Goal: Task Accomplishment & Management: Complete application form

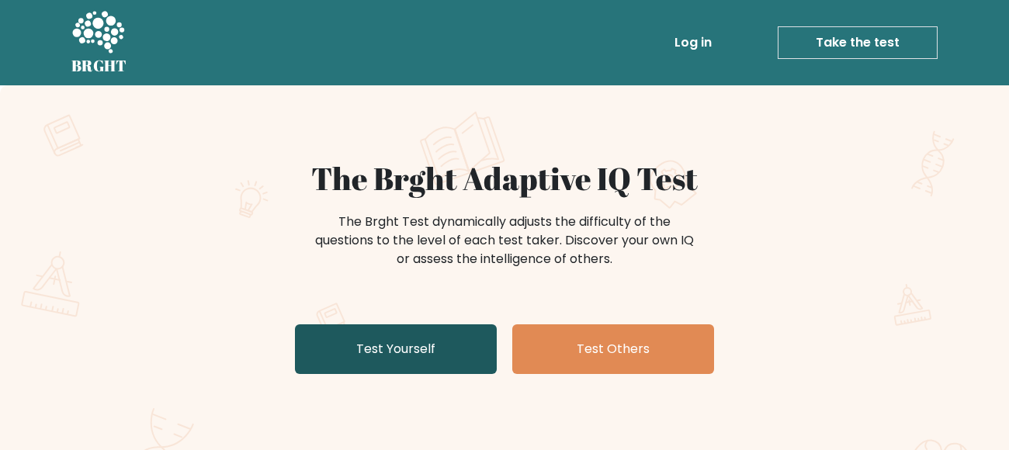
click at [407, 349] on link "Test Yourself" at bounding box center [396, 349] width 202 height 50
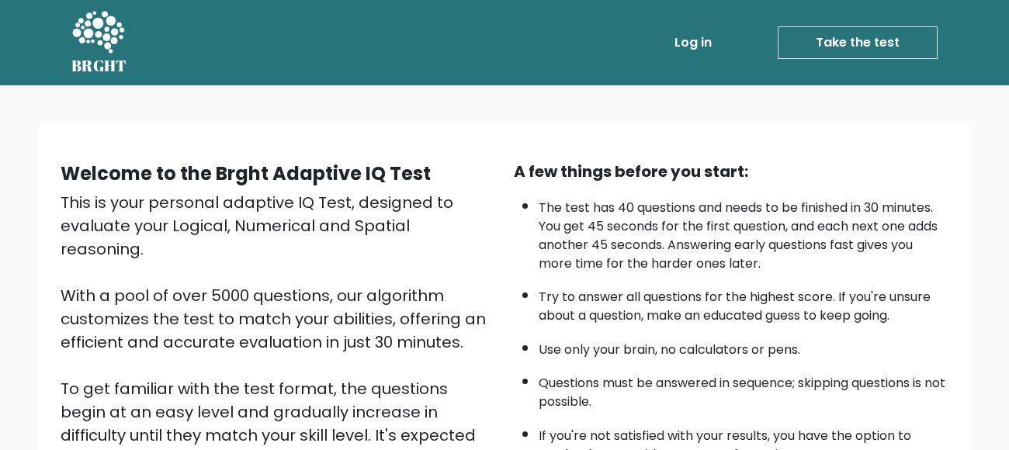
click at [518, 288] on ul "The test has 40 questions and needs to be finished in 30 minutes. You get 45 se…" at bounding box center [731, 327] width 434 height 273
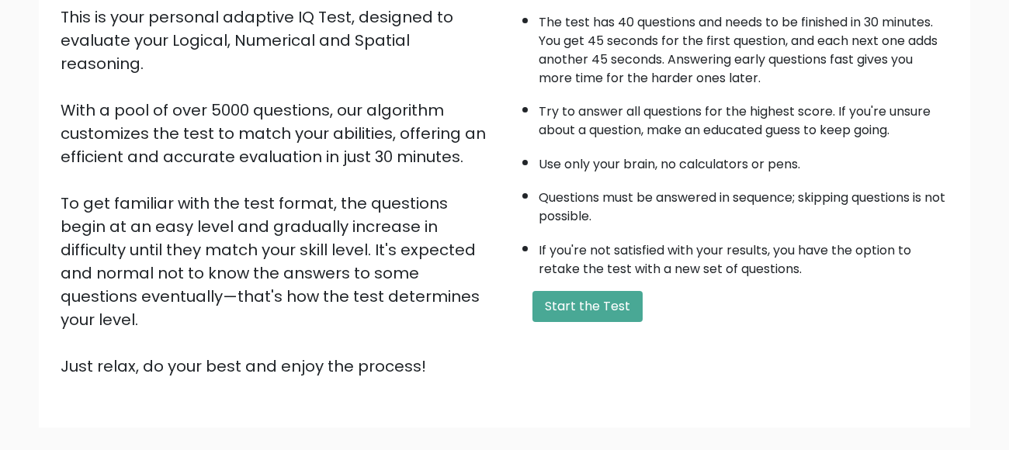
scroll to position [186, 0]
click at [590, 290] on button "Start the Test" at bounding box center [587, 305] width 110 height 31
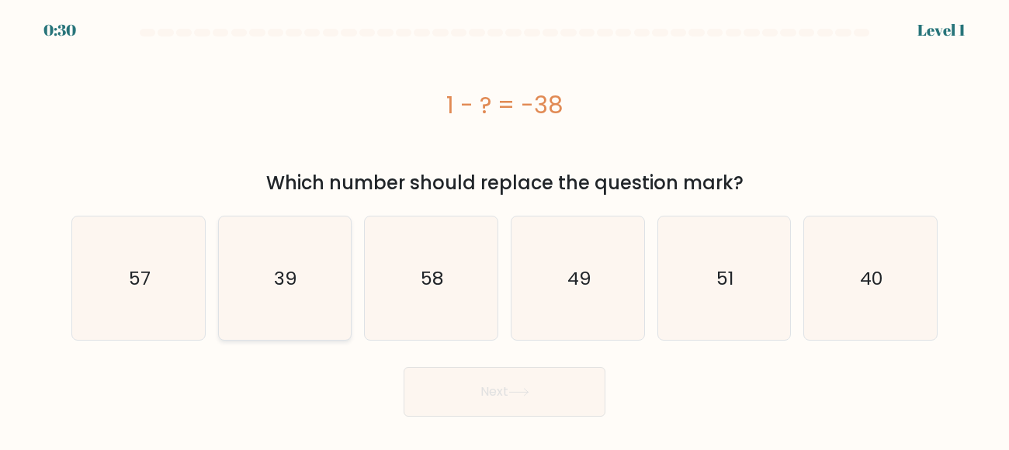
click at [306, 268] on icon "39" at bounding box center [284, 277] width 123 height 123
click at [504, 229] on input "b. 39" at bounding box center [504, 227] width 1 height 4
radio input "true"
click at [465, 378] on button "Next" at bounding box center [504, 392] width 202 height 50
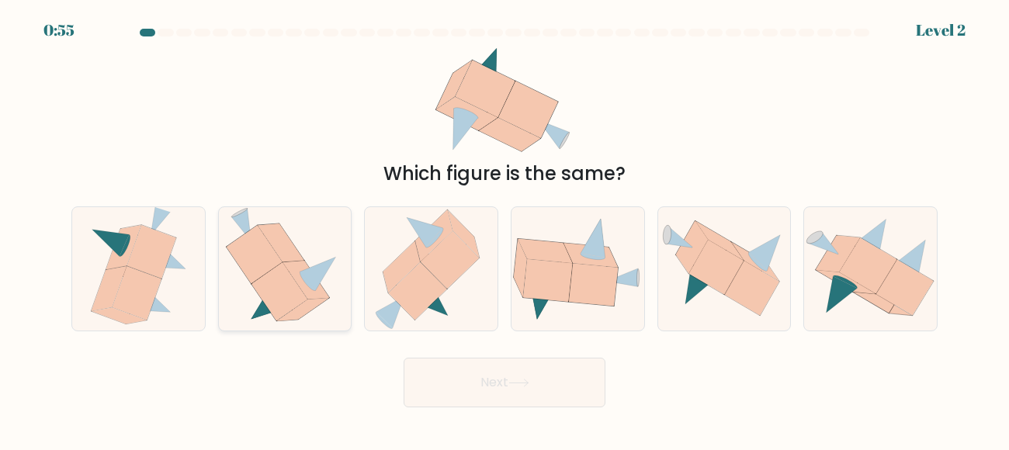
click at [330, 297] on icon at bounding box center [285, 268] width 118 height 123
click at [504, 229] on input "b." at bounding box center [504, 227] width 1 height 4
radio input "true"
click at [433, 374] on button "Next" at bounding box center [504, 383] width 202 height 50
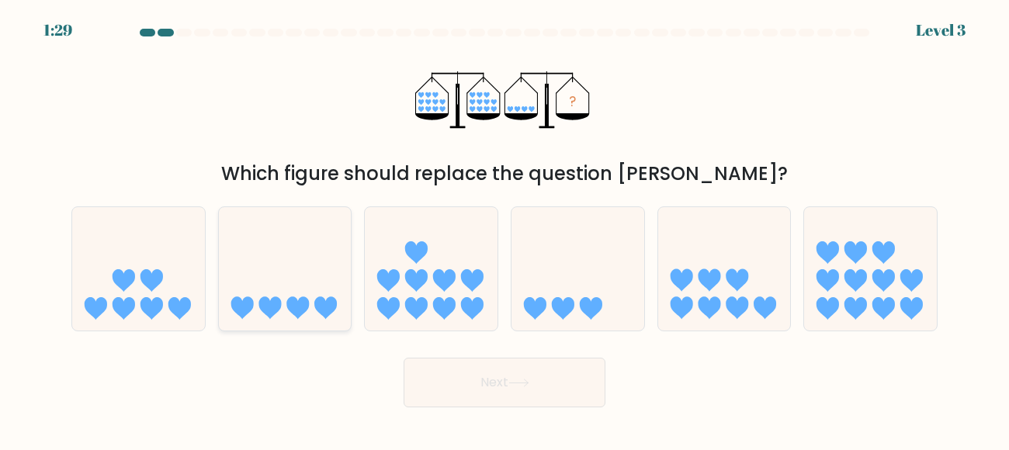
click at [309, 306] on icon at bounding box center [285, 267] width 133 height 109
click at [504, 229] on input "b." at bounding box center [504, 227] width 1 height 4
radio input "true"
click at [426, 379] on button "Next" at bounding box center [504, 383] width 202 height 50
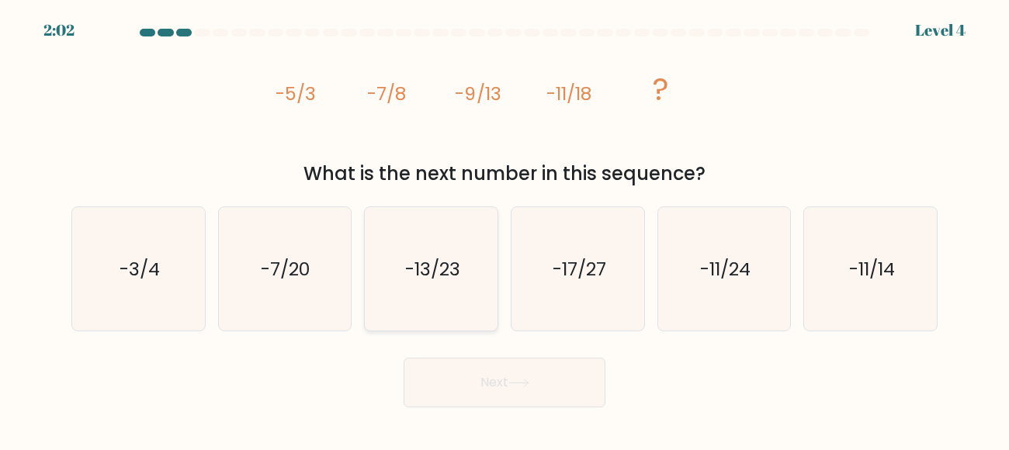
click at [410, 252] on icon "-13/23" at bounding box center [430, 268] width 123 height 123
click at [504, 229] on input "c. -13/23" at bounding box center [504, 227] width 1 height 4
radio input "true"
click at [525, 372] on button "Next" at bounding box center [504, 383] width 202 height 50
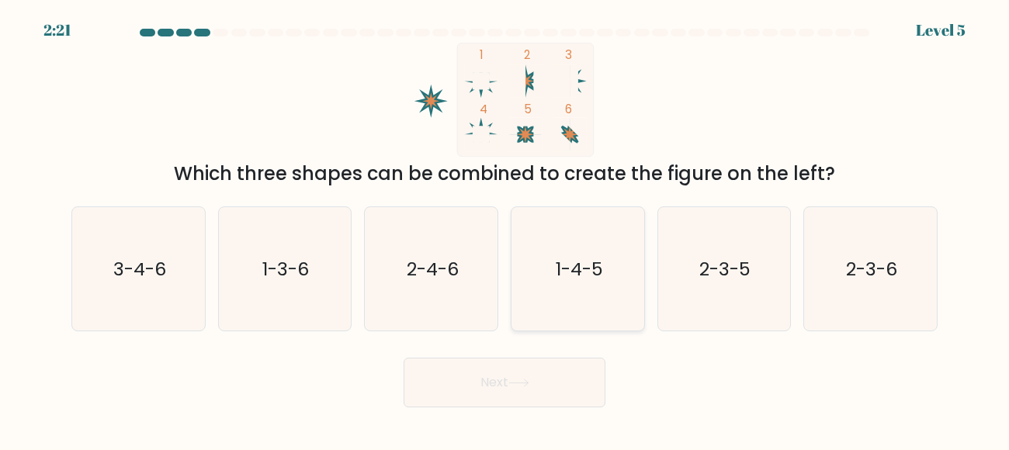
click at [558, 256] on text "1-4-5" at bounding box center [578, 268] width 47 height 26
click at [505, 229] on input "d. 1-4-5" at bounding box center [504, 227] width 1 height 4
radio input "true"
click at [506, 368] on button "Next" at bounding box center [504, 383] width 202 height 50
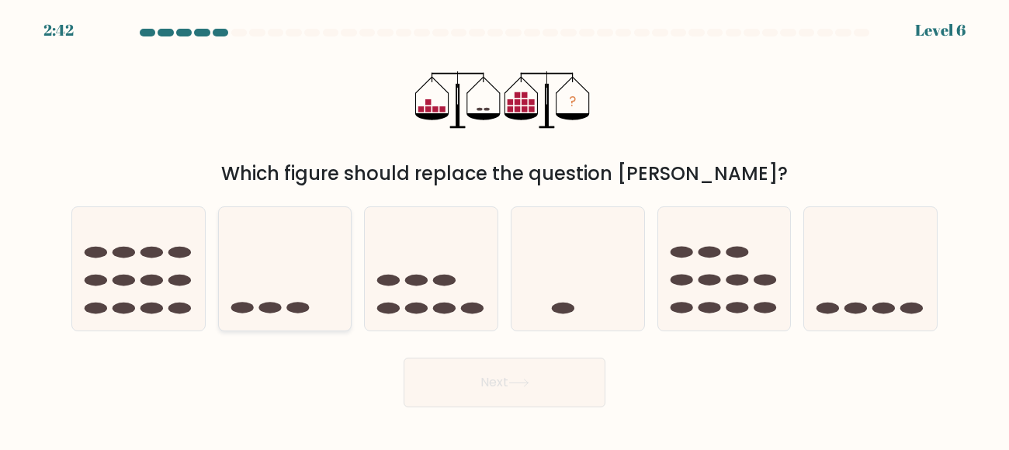
click at [280, 261] on icon at bounding box center [285, 267] width 133 height 109
click at [504, 229] on input "b." at bounding box center [504, 227] width 1 height 4
radio input "true"
click at [466, 393] on button "Next" at bounding box center [504, 383] width 202 height 50
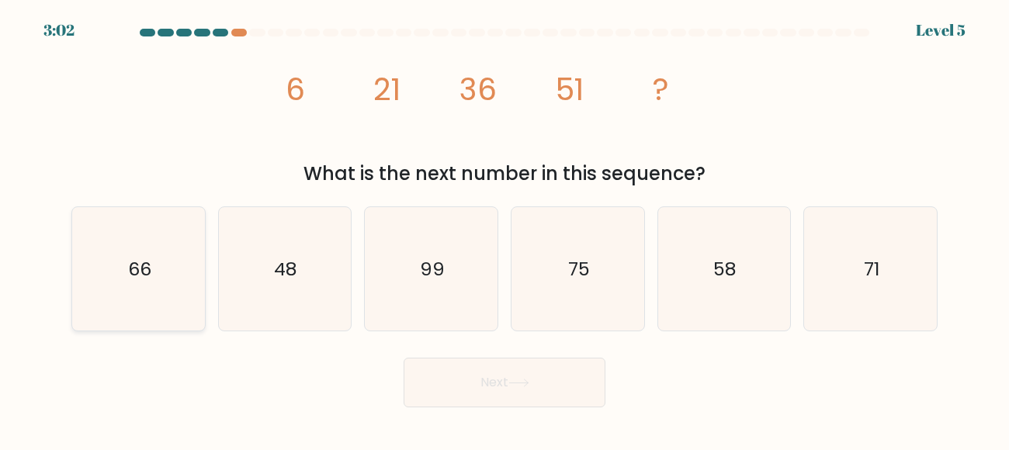
click at [117, 290] on icon "66" at bounding box center [138, 268] width 123 height 123
click at [504, 229] on input "a. 66" at bounding box center [504, 227] width 1 height 4
radio input "true"
click at [458, 365] on button "Next" at bounding box center [504, 383] width 202 height 50
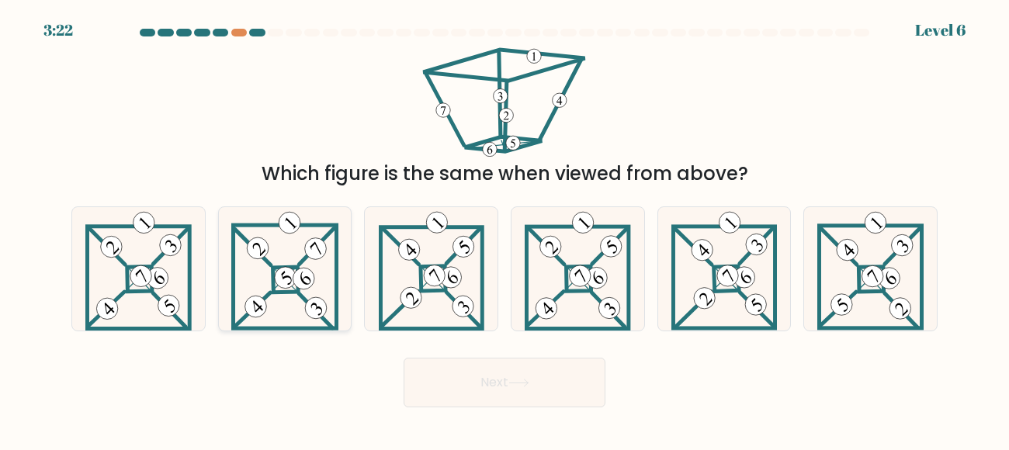
click at [326, 296] on icon at bounding box center [285, 268] width 108 height 123
click at [504, 229] on input "b." at bounding box center [504, 227] width 1 height 4
radio input "true"
click at [462, 372] on button "Next" at bounding box center [504, 383] width 202 height 50
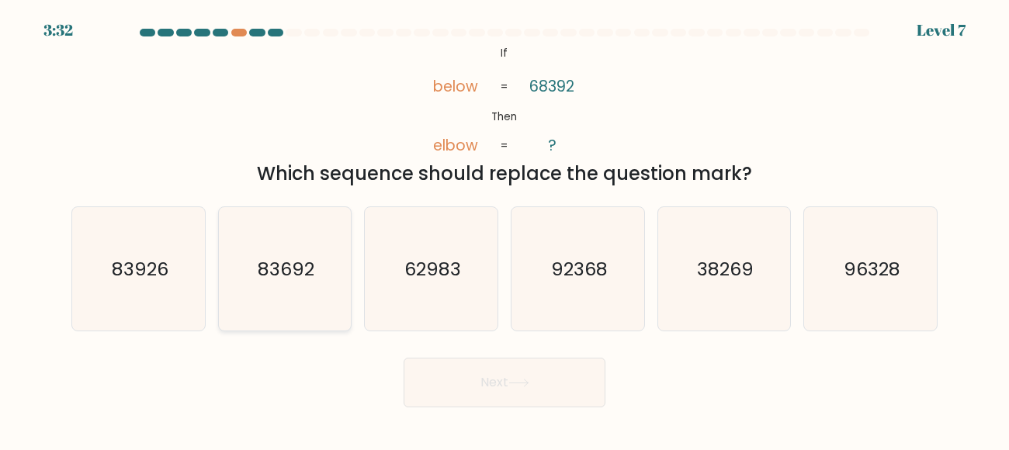
click at [303, 270] on text "83692" at bounding box center [286, 268] width 57 height 26
click at [504, 229] on input "b. 83692" at bounding box center [504, 227] width 1 height 4
radio input "true"
click at [476, 367] on button "Next" at bounding box center [504, 383] width 202 height 50
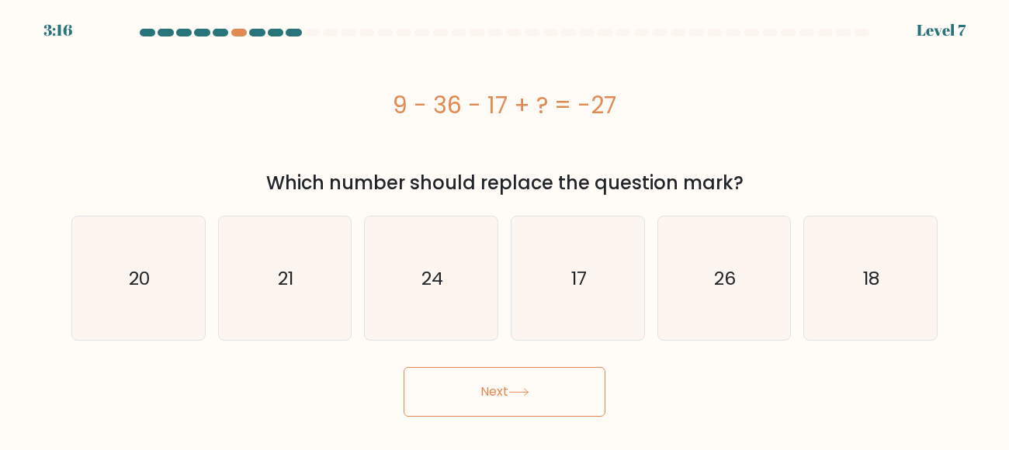
click at [476, 367] on button "Next" at bounding box center [504, 392] width 202 height 50
click at [322, 265] on icon "21" at bounding box center [284, 277] width 123 height 123
click at [504, 229] on input "b. 21" at bounding box center [504, 227] width 1 height 4
radio input "true"
click at [487, 375] on button "Next" at bounding box center [504, 392] width 202 height 50
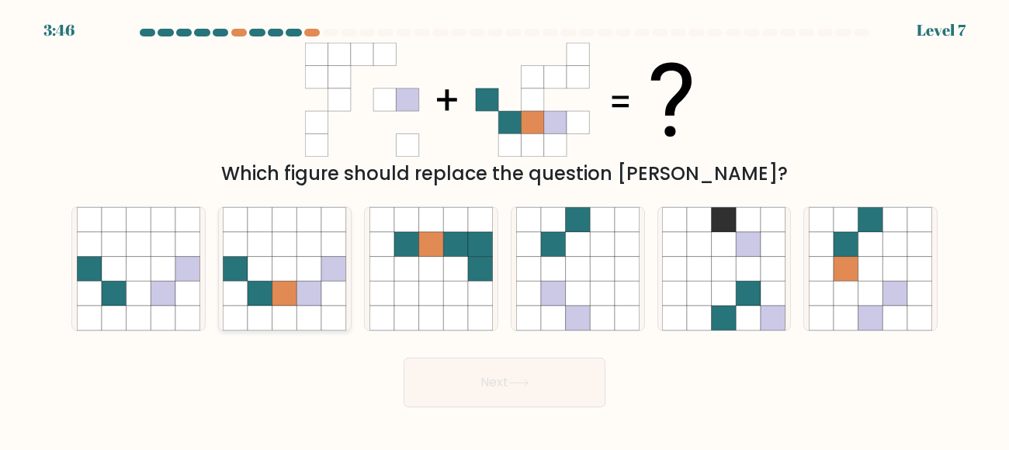
click at [272, 285] on icon at bounding box center [284, 293] width 25 height 25
click at [504, 229] on input "b." at bounding box center [504, 227] width 1 height 4
radio input "true"
click at [493, 377] on button "Next" at bounding box center [504, 383] width 202 height 50
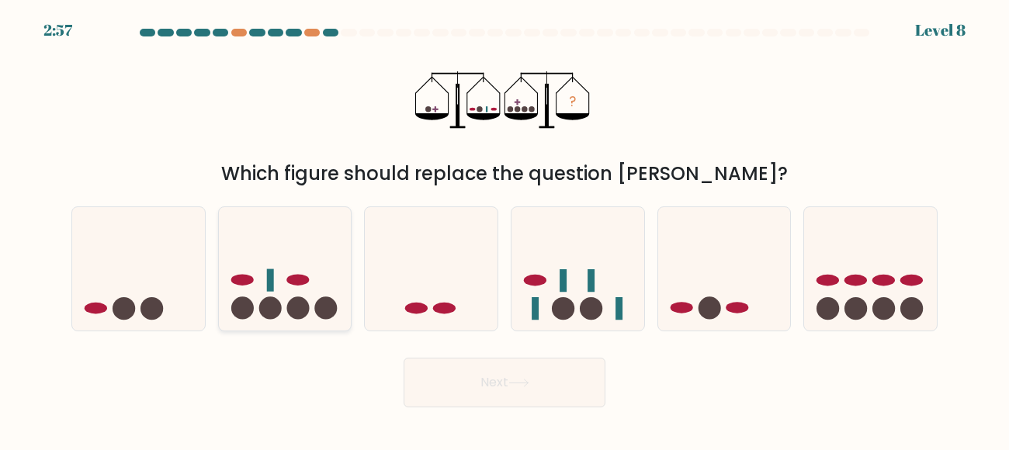
click at [320, 311] on circle at bounding box center [325, 308] width 22 height 22
click at [504, 229] on input "b." at bounding box center [504, 227] width 1 height 4
radio input "true"
click at [445, 361] on button "Next" at bounding box center [504, 383] width 202 height 50
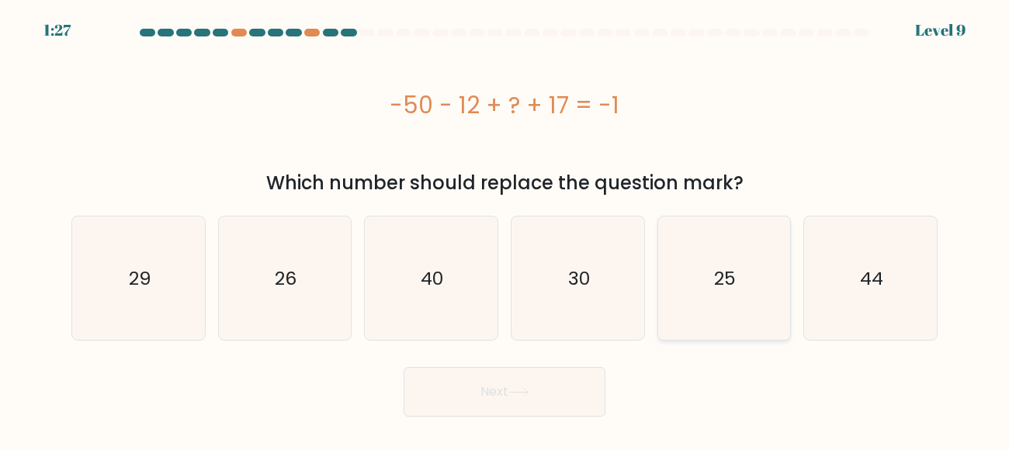
click at [739, 266] on icon "25" at bounding box center [723, 277] width 123 height 123
click at [505, 229] on input "e. 25" at bounding box center [504, 227] width 1 height 4
radio input "true"
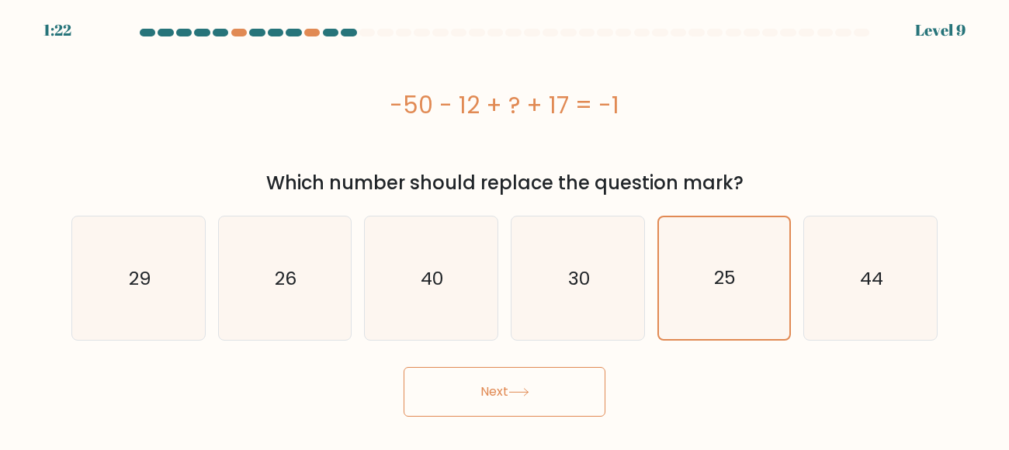
click at [562, 403] on button "Next" at bounding box center [504, 392] width 202 height 50
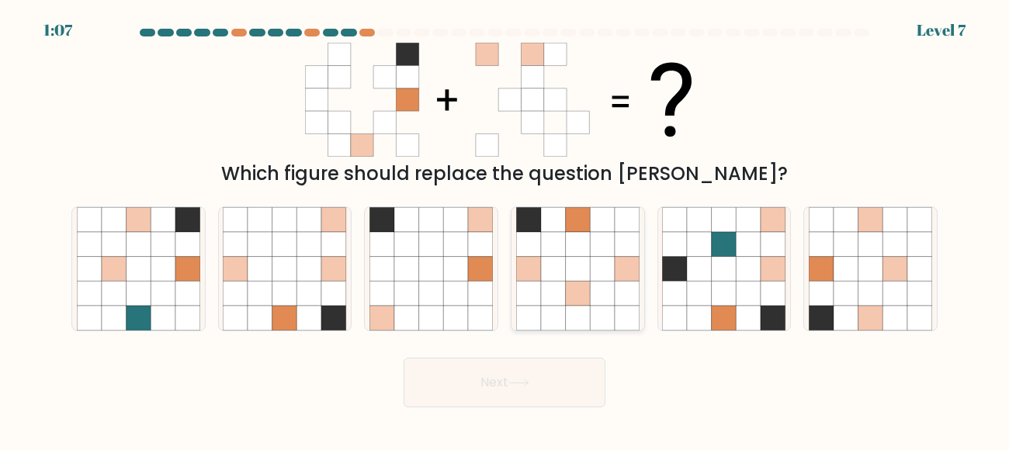
click at [579, 270] on icon at bounding box center [577, 268] width 25 height 25
click at [505, 229] on input "d." at bounding box center [504, 227] width 1 height 4
radio input "true"
click at [552, 390] on button "Next" at bounding box center [504, 383] width 202 height 50
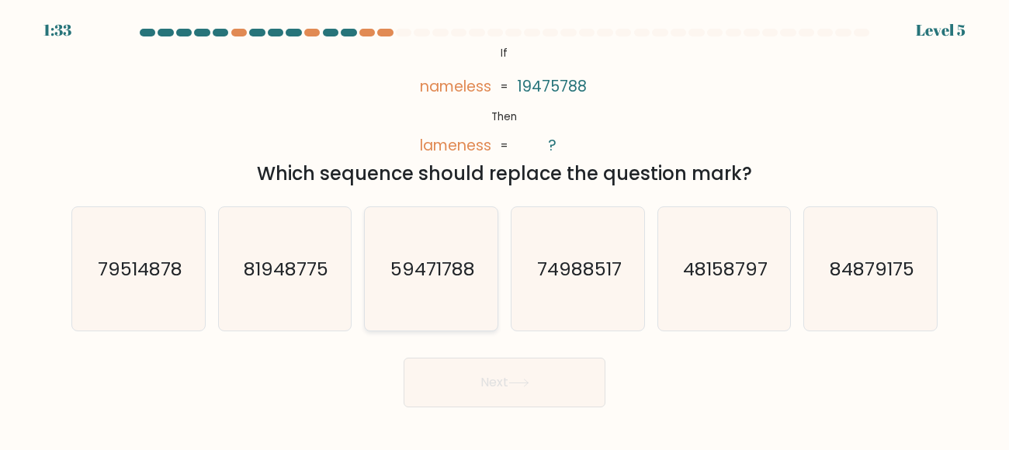
click at [469, 284] on icon "59471788" at bounding box center [430, 268] width 123 height 123
click at [504, 229] on input "c. 59471788" at bounding box center [504, 227] width 1 height 4
radio input "true"
click at [540, 392] on button "Next" at bounding box center [504, 383] width 202 height 50
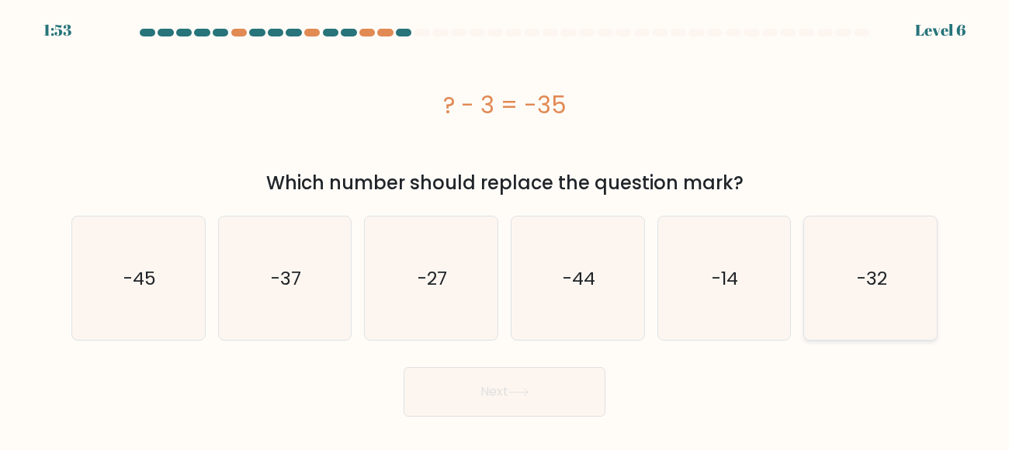
click at [911, 275] on icon "-32" at bounding box center [869, 277] width 123 height 123
click at [505, 229] on input "f. -32" at bounding box center [504, 227] width 1 height 4
radio input "true"
click at [571, 385] on button "Next" at bounding box center [504, 392] width 202 height 50
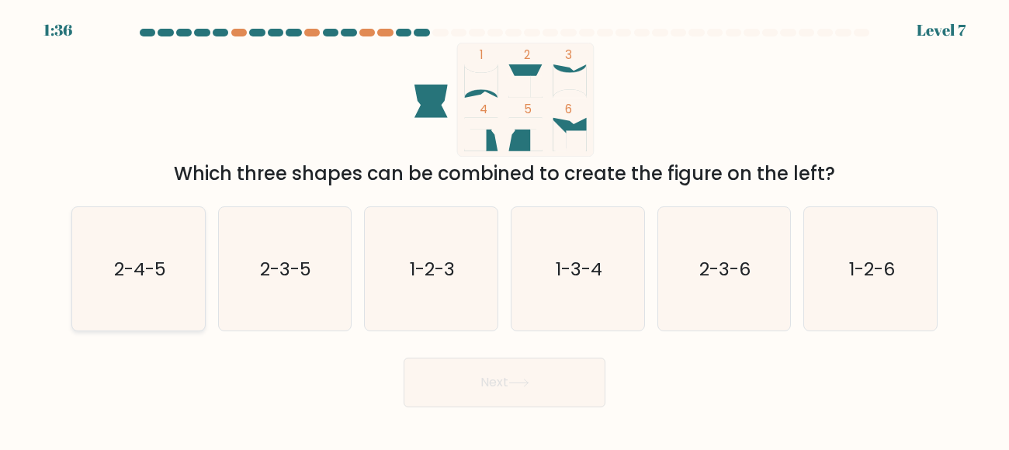
click at [128, 289] on icon "2-4-5" at bounding box center [138, 268] width 123 height 123
click at [504, 229] on input "a. 2-4-5" at bounding box center [504, 227] width 1 height 4
radio input "true"
click at [451, 390] on button "Next" at bounding box center [504, 383] width 202 height 50
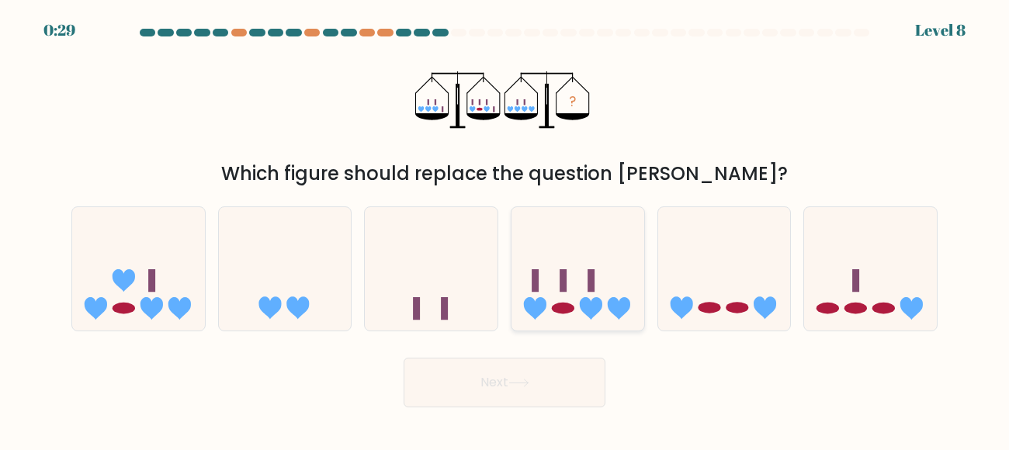
click at [573, 310] on icon at bounding box center [577, 267] width 133 height 109
click at [505, 229] on input "d." at bounding box center [504, 227] width 1 height 4
radio input "true"
click at [531, 373] on button "Next" at bounding box center [504, 383] width 202 height 50
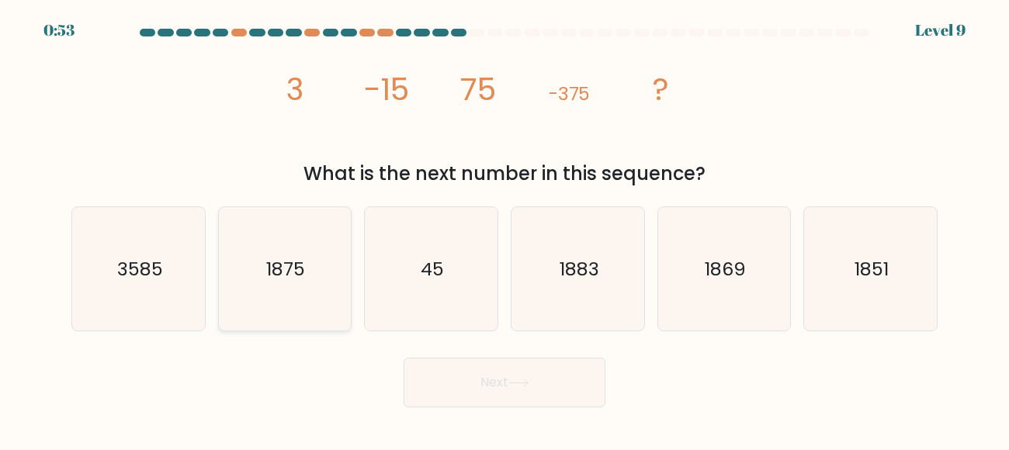
click at [319, 272] on icon "1875" at bounding box center [284, 268] width 123 height 123
click at [504, 229] on input "b. 1875" at bounding box center [504, 227] width 1 height 4
radio input "true"
click at [460, 376] on button "Next" at bounding box center [504, 383] width 202 height 50
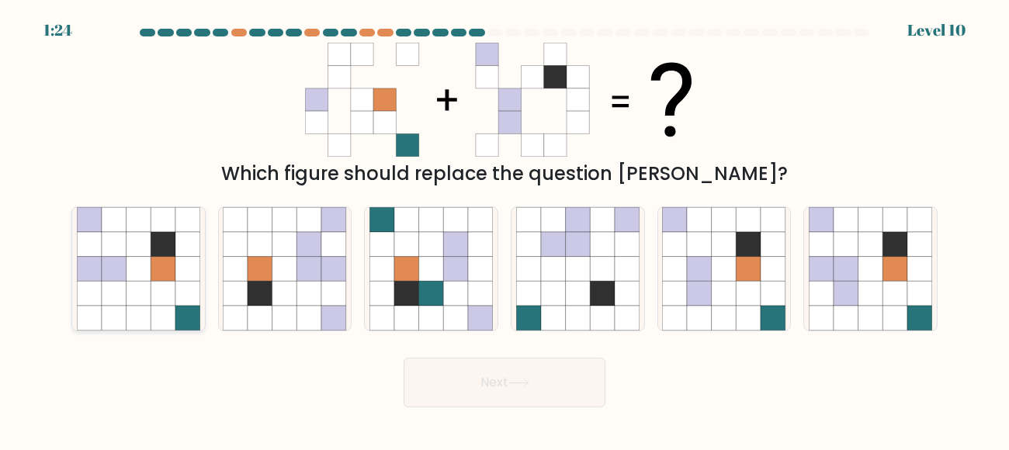
click at [186, 306] on icon at bounding box center [187, 318] width 25 height 25
click at [504, 229] on input "a." at bounding box center [504, 227] width 1 height 4
radio input "true"
click at [516, 380] on icon at bounding box center [518, 383] width 21 height 9
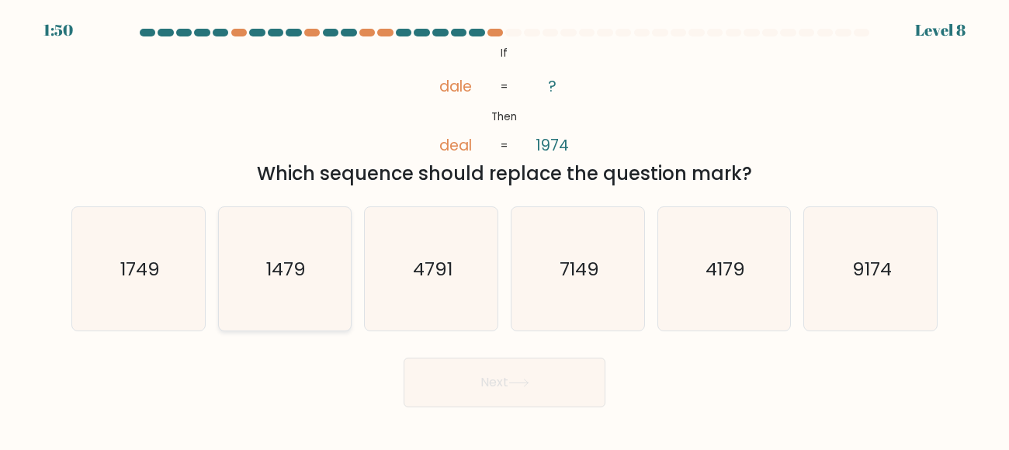
click at [305, 277] on text "1479" at bounding box center [286, 268] width 40 height 26
click at [504, 229] on input "b. 1479" at bounding box center [504, 227] width 1 height 4
radio input "true"
click at [458, 377] on button "Next" at bounding box center [504, 383] width 202 height 50
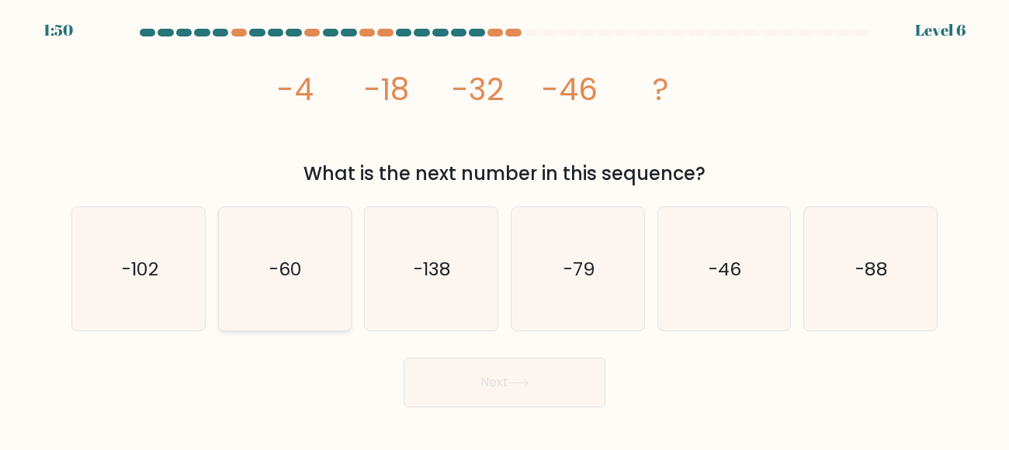
click at [309, 268] on icon "-60" at bounding box center [284, 268] width 123 height 123
click at [504, 229] on input "b. -60" at bounding box center [504, 227] width 1 height 4
radio input "true"
click at [465, 370] on button "Next" at bounding box center [504, 383] width 202 height 50
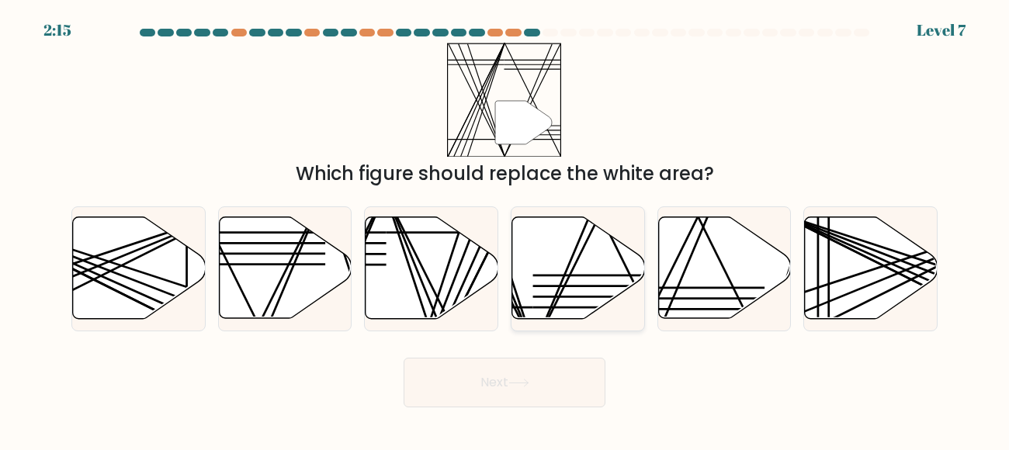
click at [548, 292] on icon at bounding box center [578, 268] width 133 height 102
click at [505, 229] on input "d." at bounding box center [504, 227] width 1 height 4
radio input "true"
click at [493, 394] on button "Next" at bounding box center [504, 383] width 202 height 50
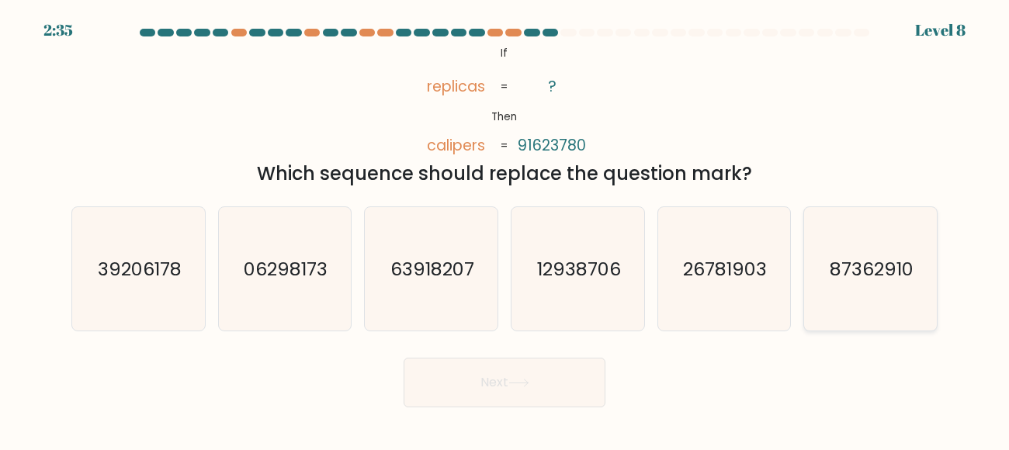
click at [828, 272] on icon "87362910" at bounding box center [869, 268] width 123 height 123
click at [505, 229] on input "f. 87362910" at bounding box center [504, 227] width 1 height 4
radio input "true"
click at [570, 378] on button "Next" at bounding box center [504, 383] width 202 height 50
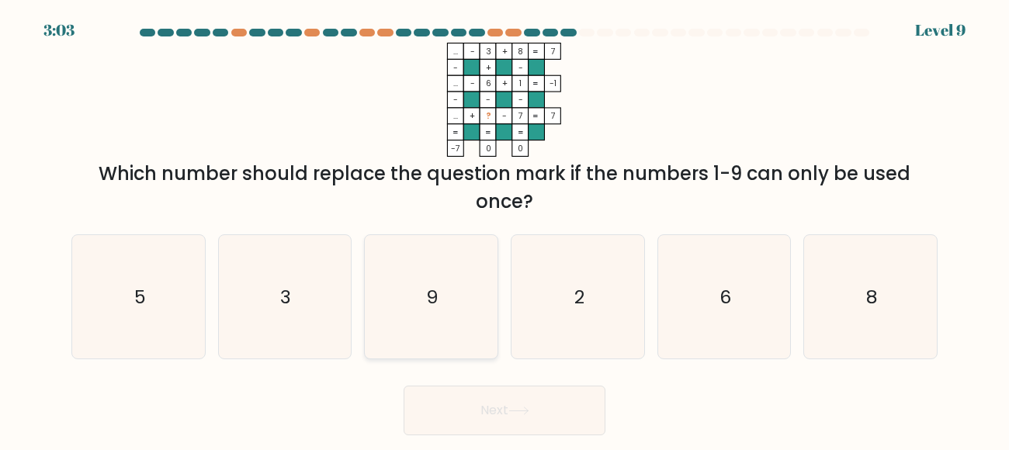
click at [467, 293] on icon "9" at bounding box center [430, 296] width 123 height 123
click at [504, 229] on input "c. 9" at bounding box center [504, 227] width 1 height 4
radio input "true"
click at [519, 396] on button "Next" at bounding box center [504, 411] width 202 height 50
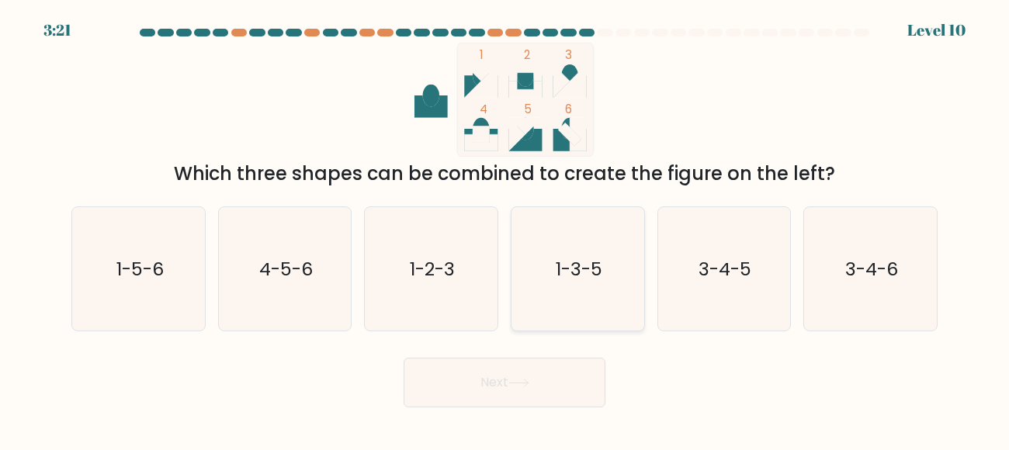
click at [561, 268] on text "1-3-5" at bounding box center [578, 268] width 47 height 26
click at [505, 229] on input "d. 1-3-5" at bounding box center [504, 227] width 1 height 4
radio input "true"
click at [497, 384] on button "Next" at bounding box center [504, 383] width 202 height 50
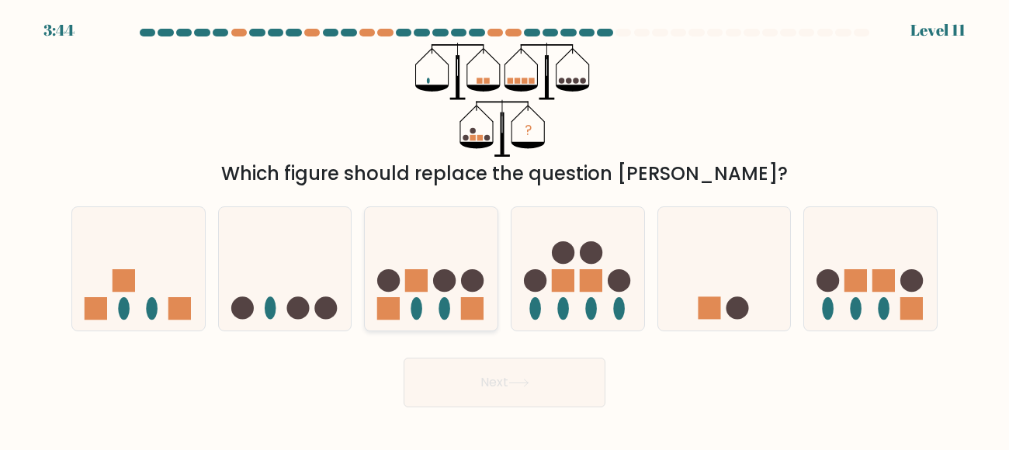
click at [469, 297] on rect at bounding box center [472, 308] width 22 height 22
click at [504, 229] on input "c." at bounding box center [504, 227] width 1 height 4
radio input "true"
click at [491, 352] on div "Next" at bounding box center [504, 378] width 884 height 57
click at [462, 370] on button "Next" at bounding box center [504, 383] width 202 height 50
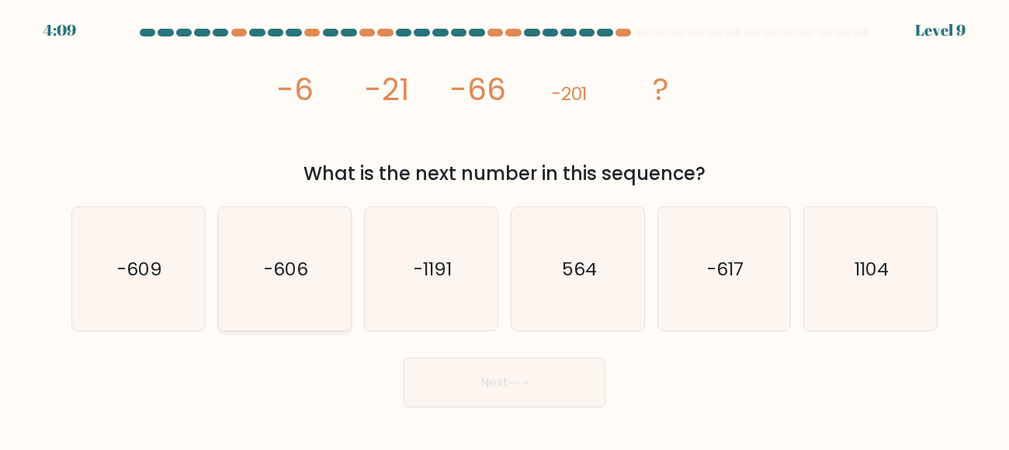
click at [298, 262] on text "-606" at bounding box center [286, 268] width 44 height 26
click at [504, 229] on input "b. -606" at bounding box center [504, 227] width 1 height 4
radio input "true"
click at [497, 393] on button "Next" at bounding box center [504, 383] width 202 height 50
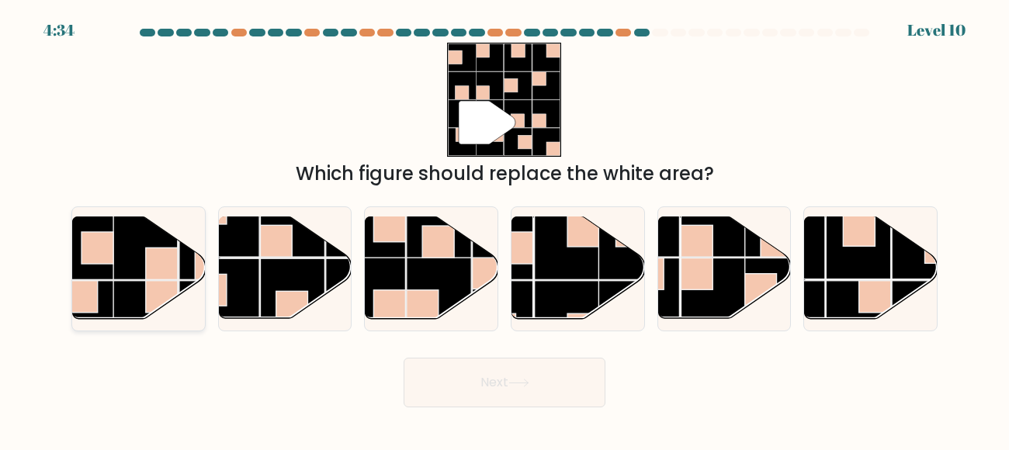
click at [160, 253] on rect at bounding box center [162, 264] width 32 height 32
click at [504, 229] on input "a." at bounding box center [504, 227] width 1 height 4
radio input "true"
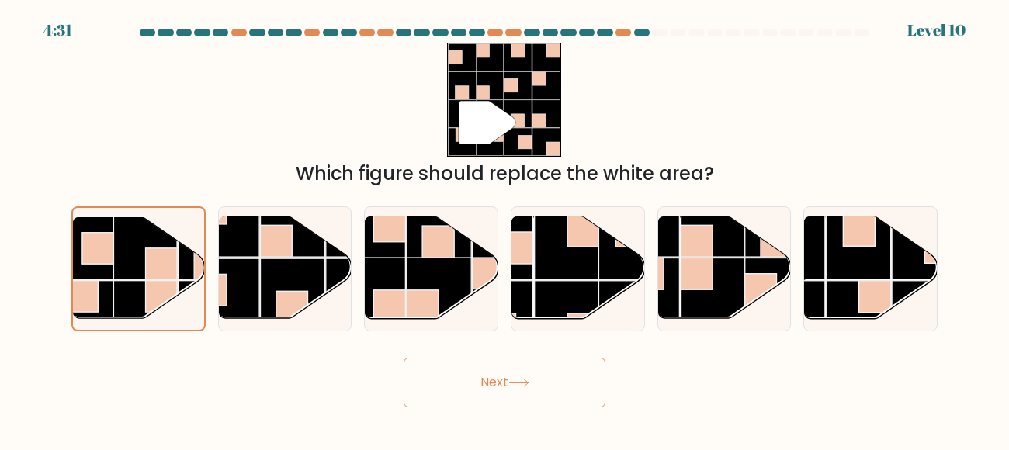
click at [531, 376] on button "Next" at bounding box center [504, 383] width 202 height 50
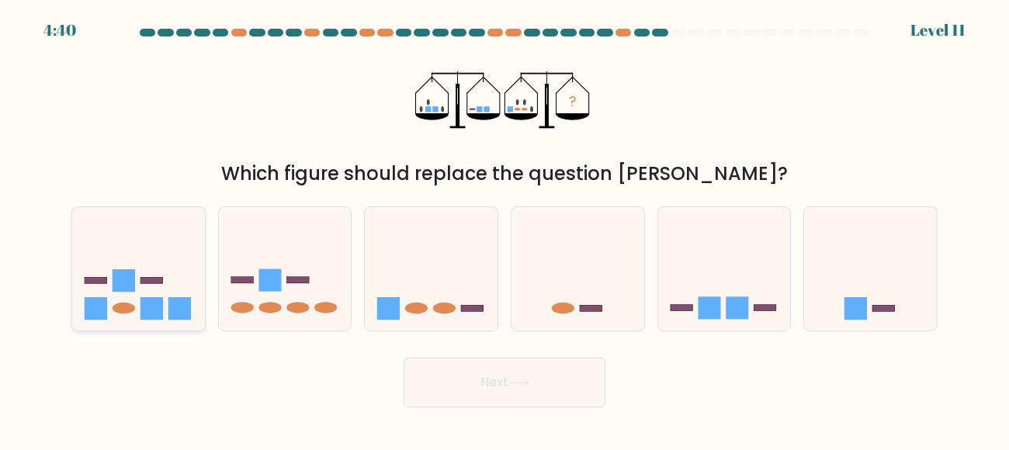
click at [160, 274] on icon at bounding box center [138, 267] width 133 height 109
click at [504, 229] on input "a." at bounding box center [504, 227] width 1 height 4
radio input "true"
click at [456, 393] on button "Next" at bounding box center [504, 383] width 202 height 50
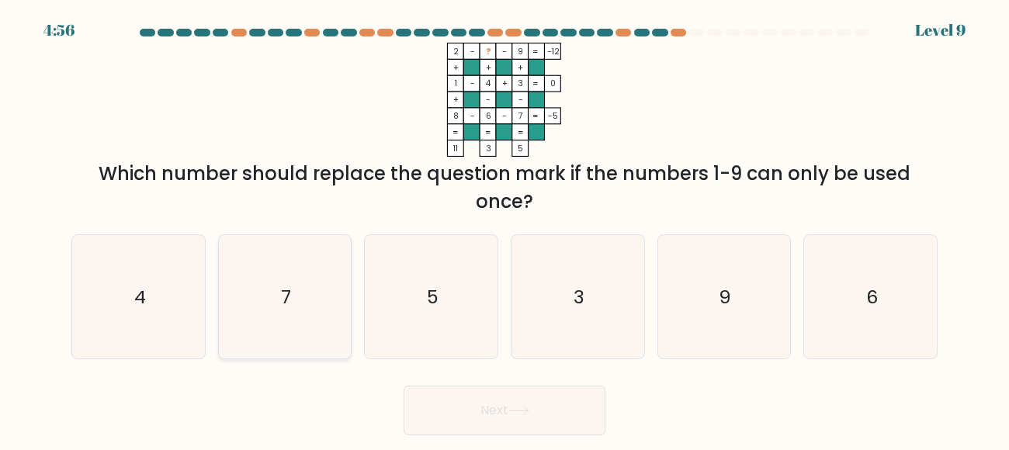
click at [289, 313] on icon "7" at bounding box center [284, 296] width 123 height 123
click at [504, 229] on input "b. 7" at bounding box center [504, 227] width 1 height 4
radio input "true"
click at [510, 422] on button "Next" at bounding box center [504, 411] width 202 height 50
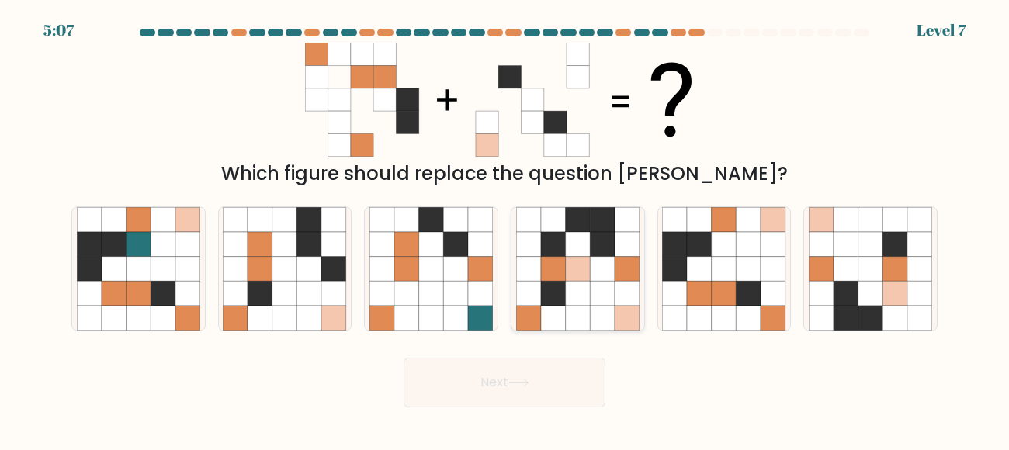
click at [580, 287] on icon at bounding box center [577, 293] width 25 height 25
click at [505, 229] on input "d." at bounding box center [504, 227] width 1 height 4
radio input "true"
click at [586, 358] on button "Next" at bounding box center [504, 383] width 202 height 50
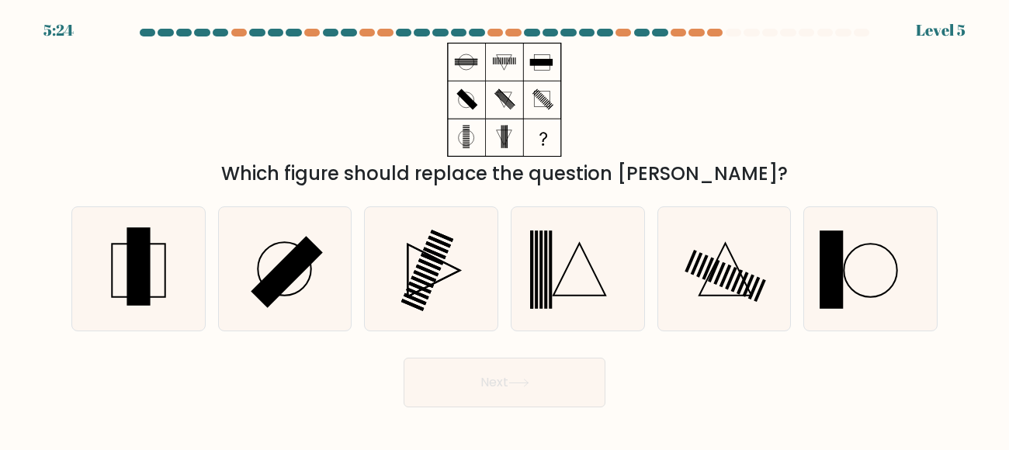
click at [65, 310] on div "a." at bounding box center [138, 268] width 147 height 125
click at [161, 307] on icon at bounding box center [138, 268] width 123 height 123
click at [504, 229] on input "a." at bounding box center [504, 227] width 1 height 4
radio input "true"
click at [571, 389] on button "Next" at bounding box center [504, 383] width 202 height 50
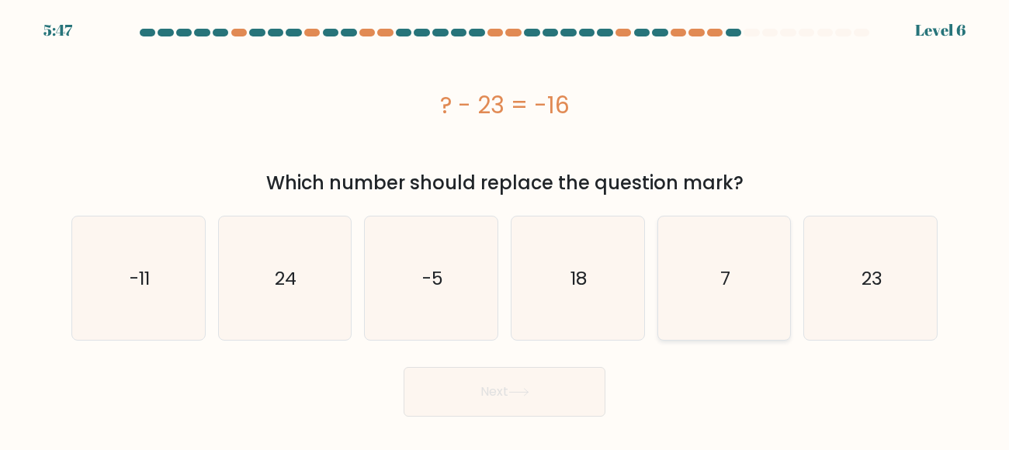
click at [746, 287] on icon "7" at bounding box center [723, 277] width 123 height 123
click at [505, 229] on input "e. 7" at bounding box center [504, 227] width 1 height 4
radio input "true"
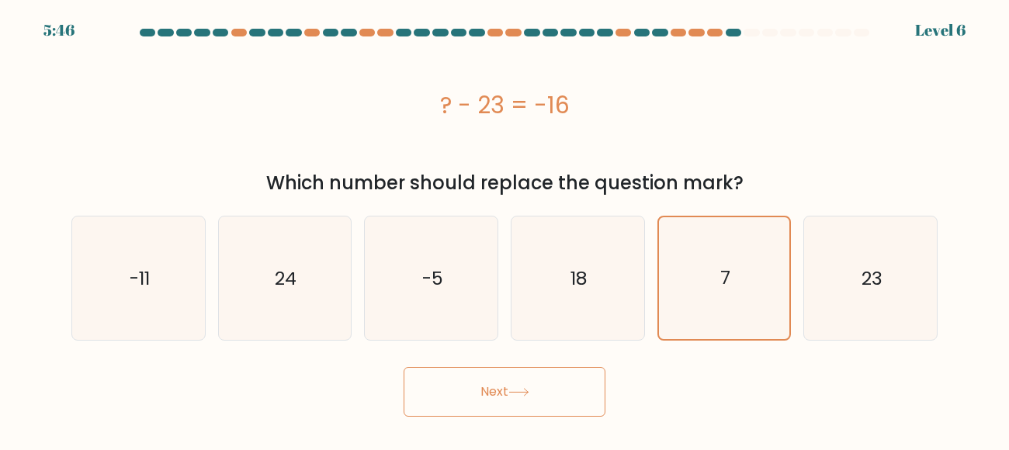
click at [496, 386] on button "Next" at bounding box center [504, 392] width 202 height 50
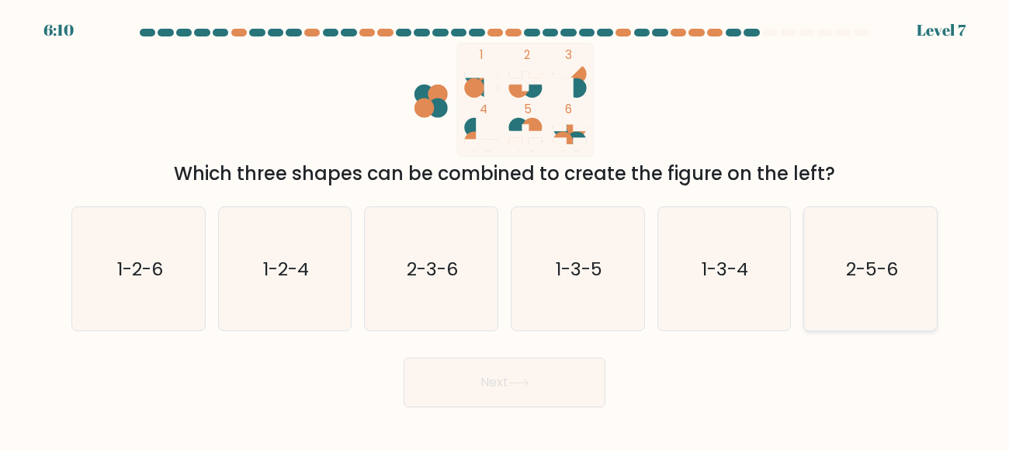
click at [883, 287] on icon "2-5-6" at bounding box center [869, 268] width 123 height 123
click at [505, 229] on input "f. 2-5-6" at bounding box center [504, 227] width 1 height 4
radio input "true"
click at [505, 372] on button "Next" at bounding box center [504, 383] width 202 height 50
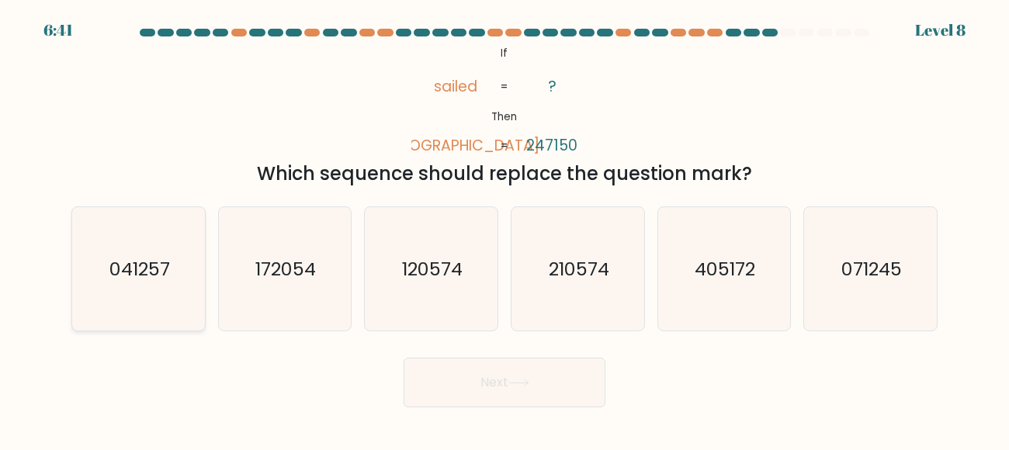
click at [86, 317] on icon "041257" at bounding box center [138, 268] width 123 height 123
click at [504, 229] on input "a. 041257" at bounding box center [504, 227] width 1 height 4
radio input "true"
click at [486, 386] on button "Next" at bounding box center [504, 383] width 202 height 50
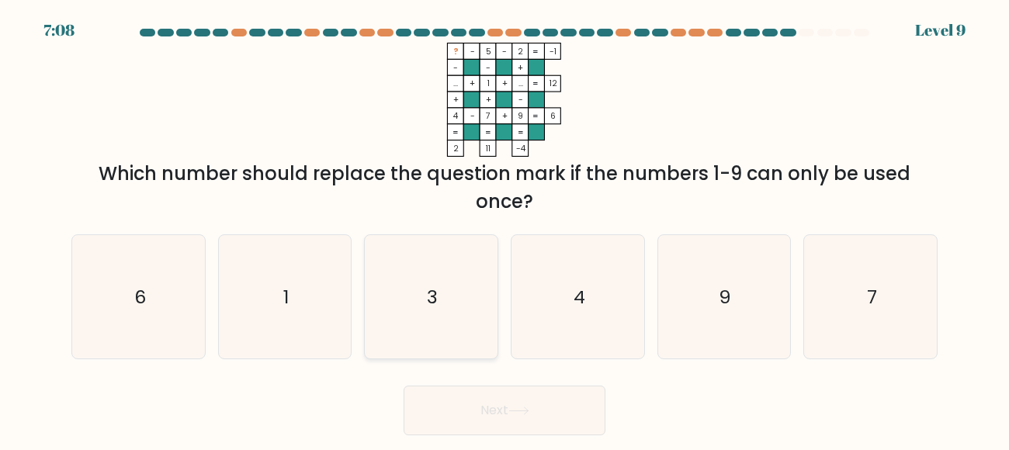
click at [454, 316] on icon "3" at bounding box center [430, 296] width 123 height 123
click at [504, 229] on input "c. 3" at bounding box center [504, 227] width 1 height 4
radio input "true"
click at [502, 403] on button "Next" at bounding box center [504, 411] width 202 height 50
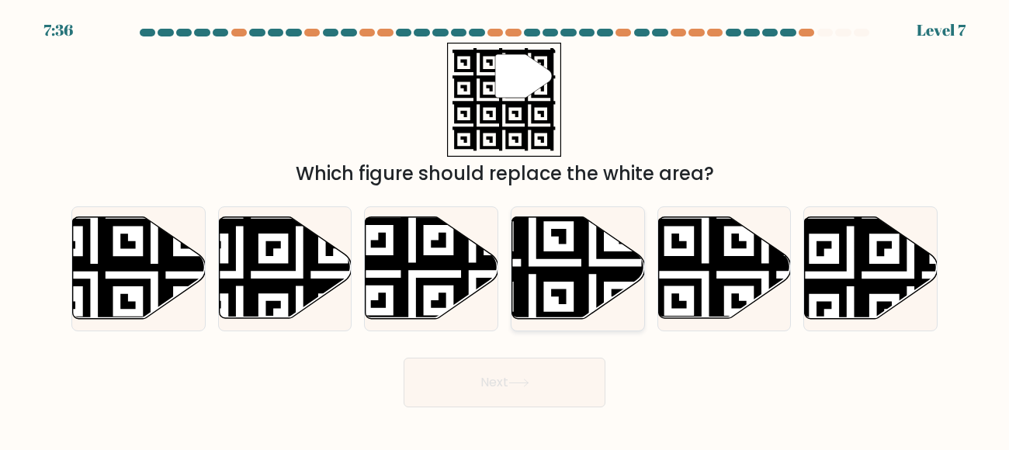
click at [566, 291] on icon at bounding box center [578, 268] width 133 height 102
click at [505, 229] on input "d." at bounding box center [504, 227] width 1 height 4
radio input "true"
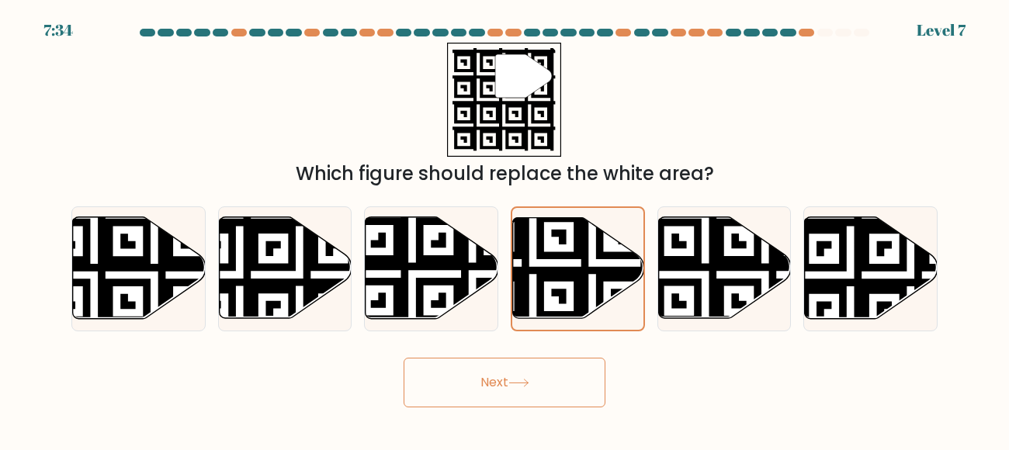
click at [507, 380] on button "Next" at bounding box center [504, 383] width 202 height 50
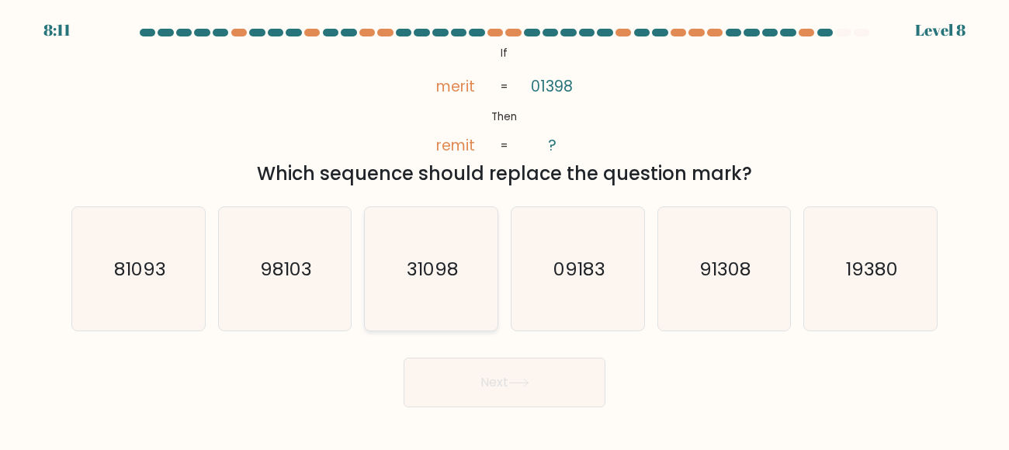
click at [448, 287] on icon "31098" at bounding box center [430, 268] width 123 height 123
click at [504, 229] on input "c. 31098" at bounding box center [504, 227] width 1 height 4
radio input "true"
click at [492, 359] on button "Next" at bounding box center [504, 383] width 202 height 50
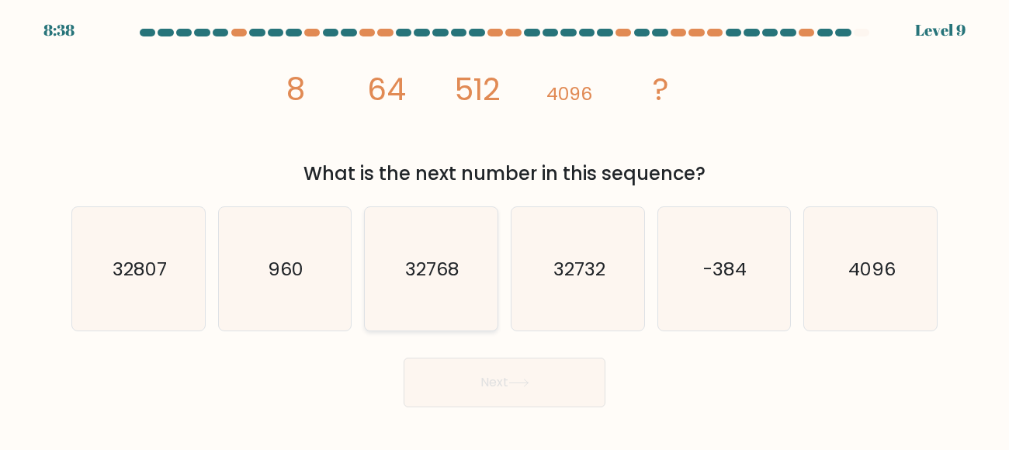
click at [410, 258] on text "32768" at bounding box center [432, 268] width 54 height 26
click at [504, 229] on input "c. 32768" at bounding box center [504, 227] width 1 height 4
radio input "true"
click at [472, 383] on button "Next" at bounding box center [504, 383] width 202 height 50
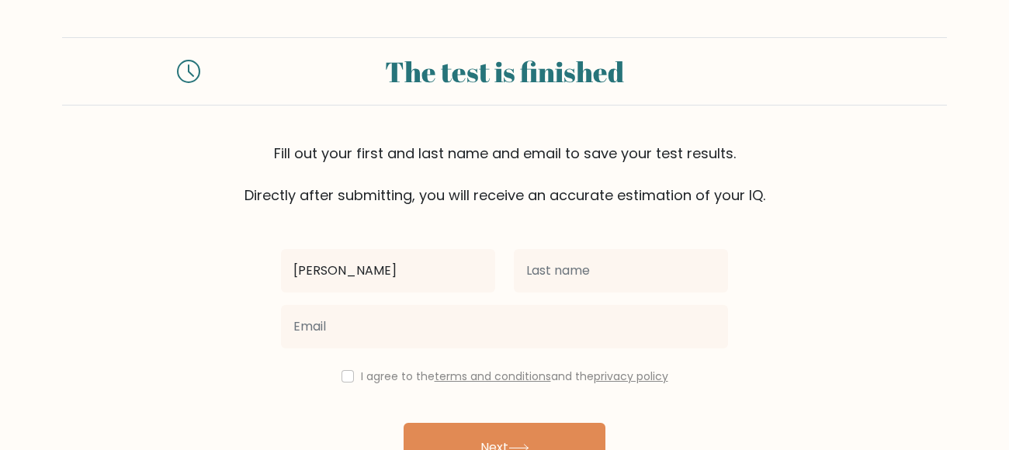
type input "[PERSON_NAME]"
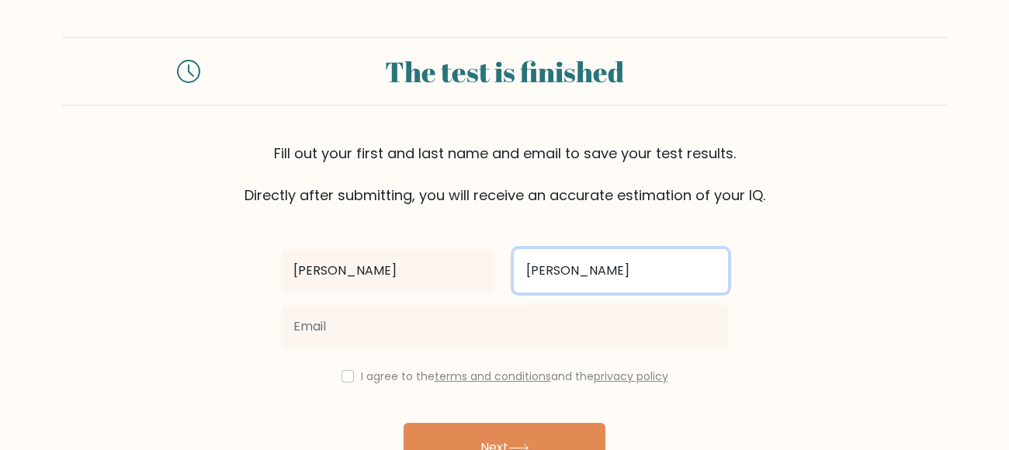
type input "[PERSON_NAME]"
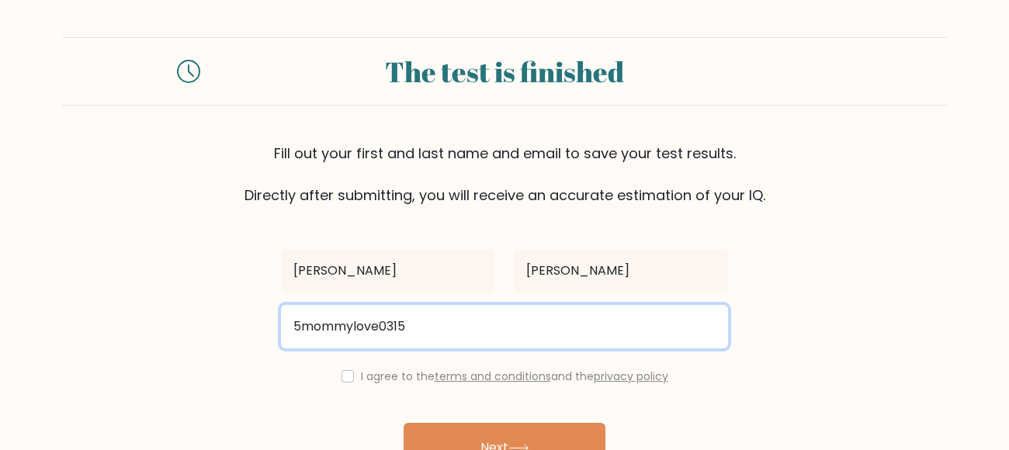
type input "5mommylove0315@gmail.com"
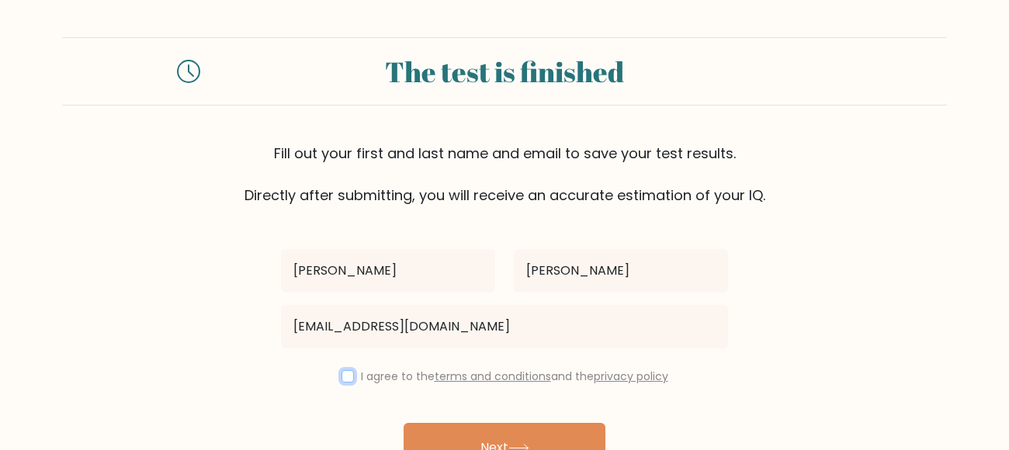
click at [346, 380] on input "checkbox" at bounding box center [347, 376] width 12 height 12
checkbox input "true"
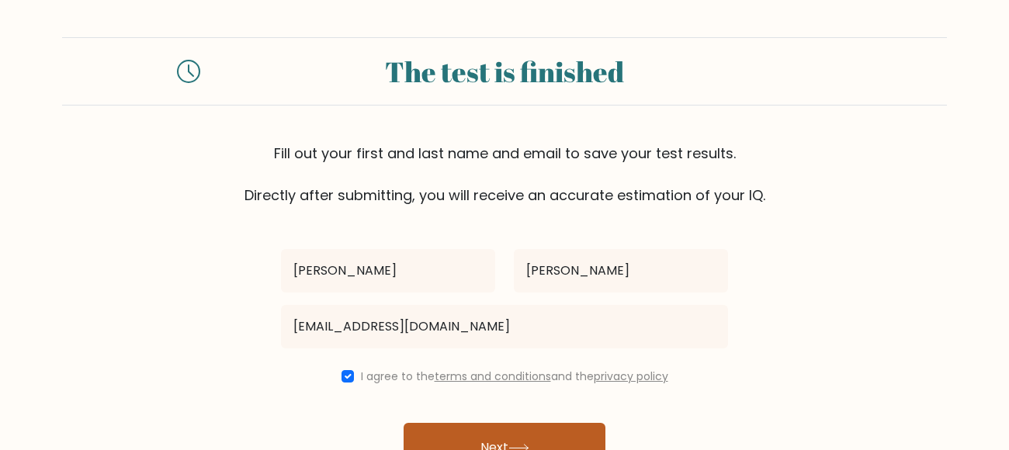
click at [490, 431] on button "Next" at bounding box center [504, 448] width 202 height 50
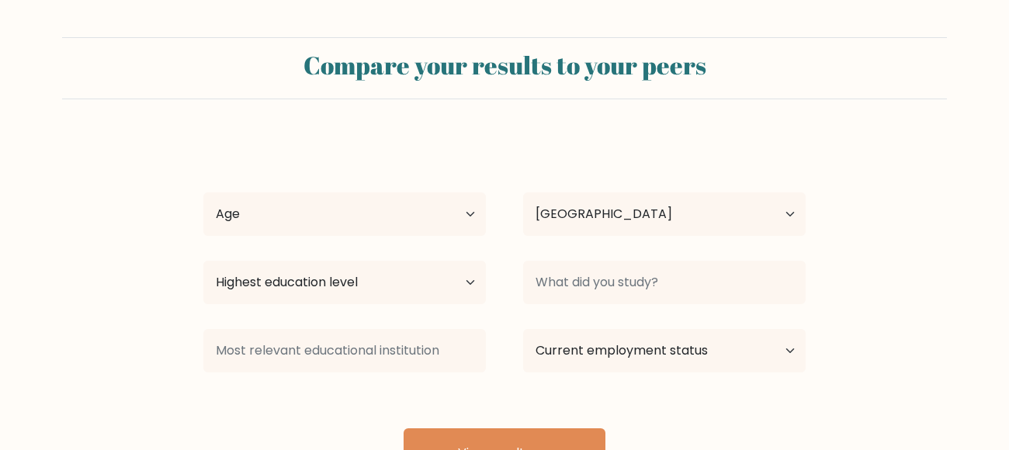
select select "US"
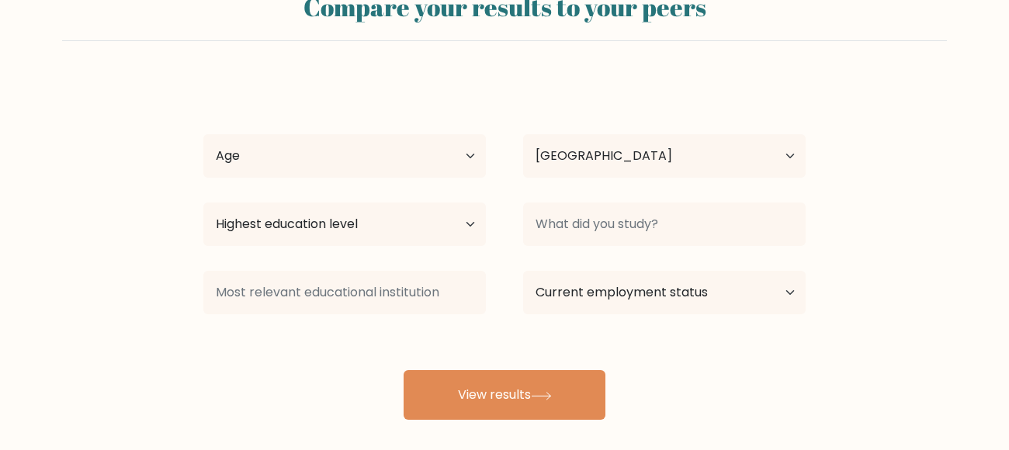
scroll to position [62, 0]
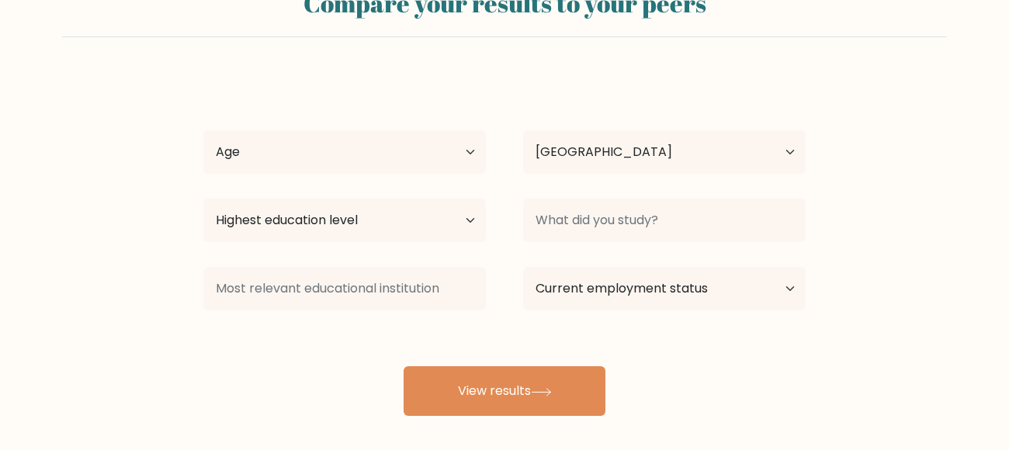
click at [535, 420] on div "Compare your results to your peers Heather Mcdaniel Age Under 18 years old 18-2…" at bounding box center [504, 232] width 1009 height 588
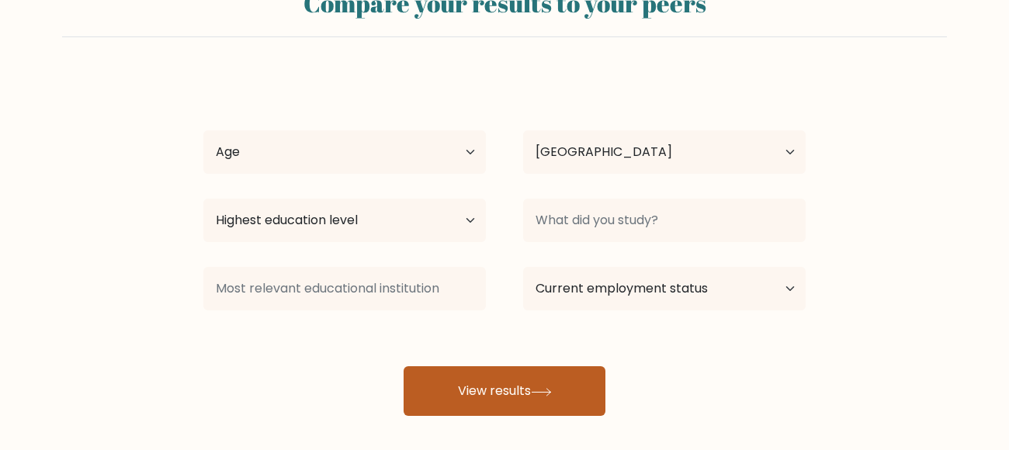
click at [530, 370] on button "View results" at bounding box center [504, 391] width 202 height 50
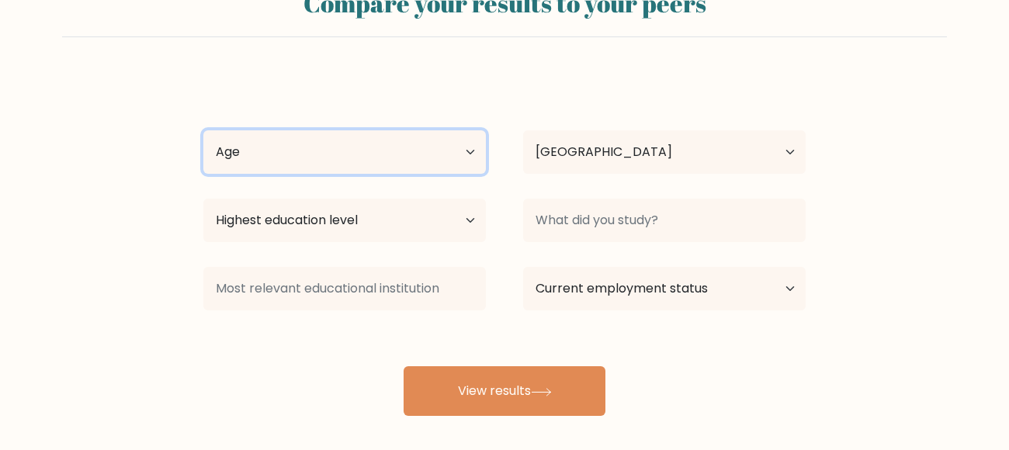
click at [465, 154] on select "Age Under 18 years old 18-24 years old 25-34 years old 35-44 years old 45-54 ye…" at bounding box center [344, 151] width 282 height 43
select select "35_44"
click at [203, 130] on select "Age Under 18 years old 18-24 years old 25-34 years old 35-44 years old 45-54 ye…" at bounding box center [344, 151] width 282 height 43
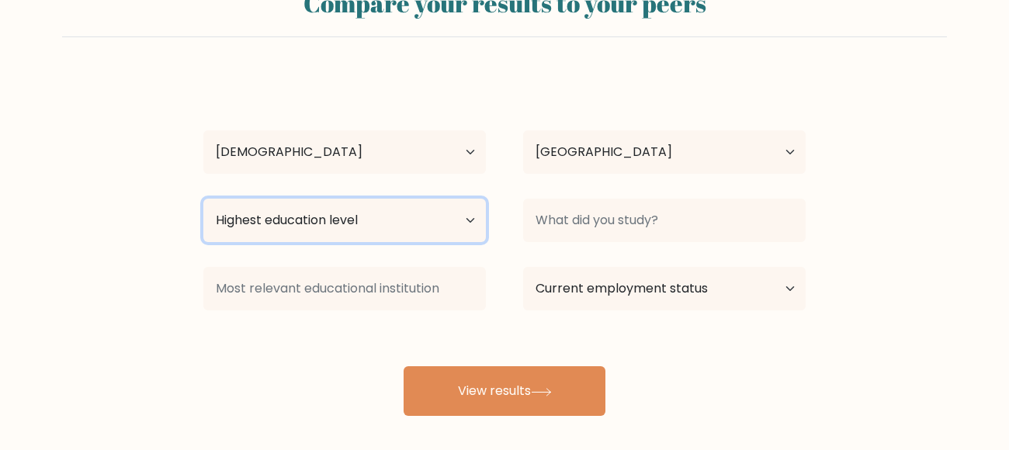
click at [451, 227] on select "Highest education level No schooling Primary Lower Secondary Upper Secondary Oc…" at bounding box center [344, 220] width 282 height 43
select select "lower_secondary"
click at [203, 199] on select "Highest education level No schooling Primary Lower Secondary Upper Secondary Oc…" at bounding box center [344, 220] width 282 height 43
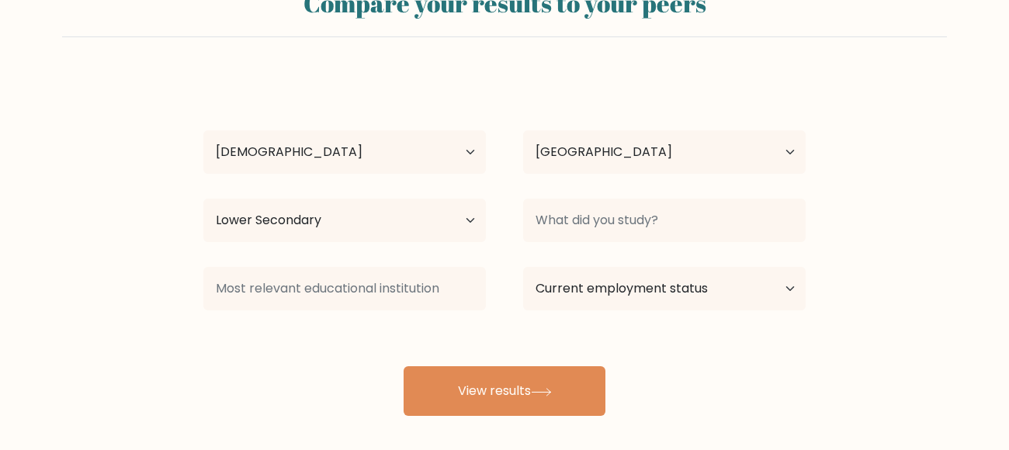
click at [401, 312] on div at bounding box center [345, 289] width 320 height 56
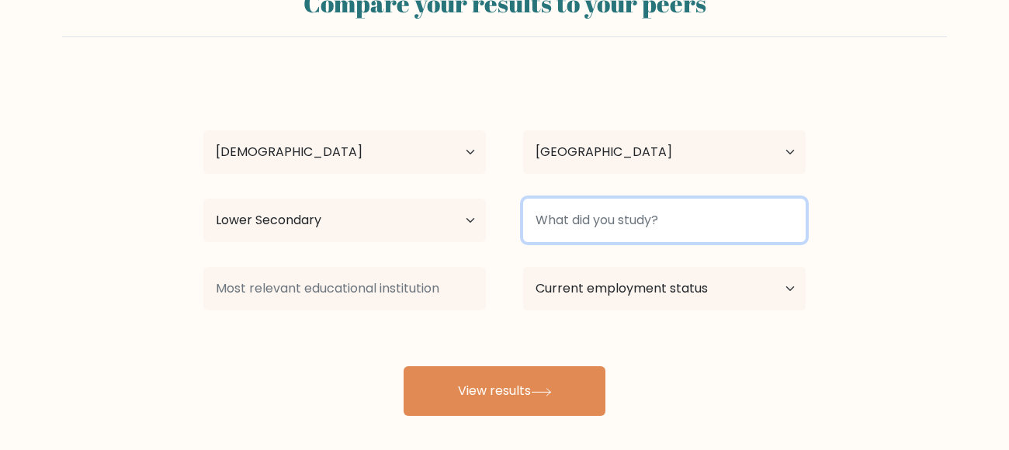
click at [708, 220] on input at bounding box center [664, 220] width 282 height 43
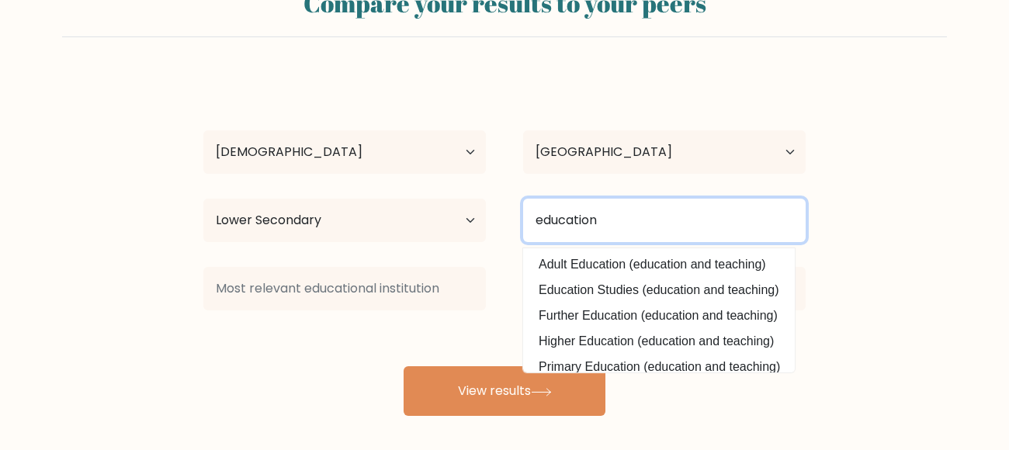
type input "education"
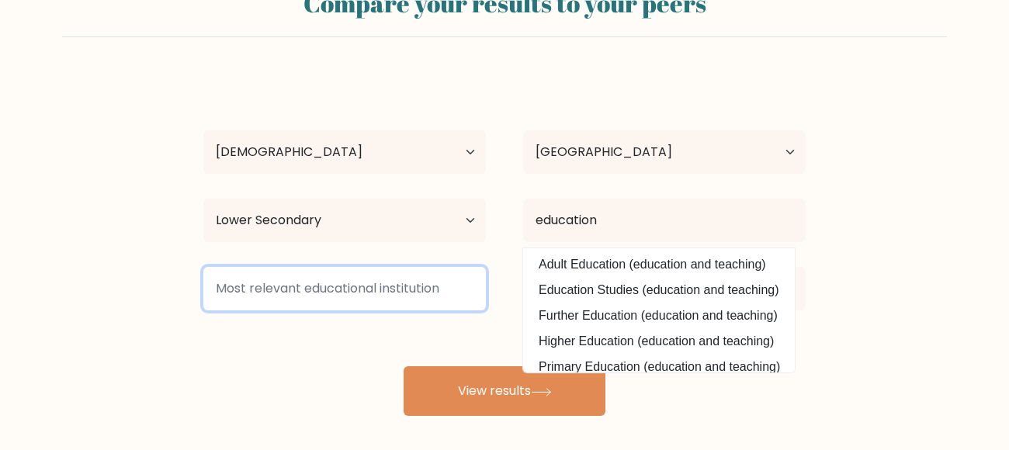
click at [289, 293] on input at bounding box center [344, 288] width 282 height 43
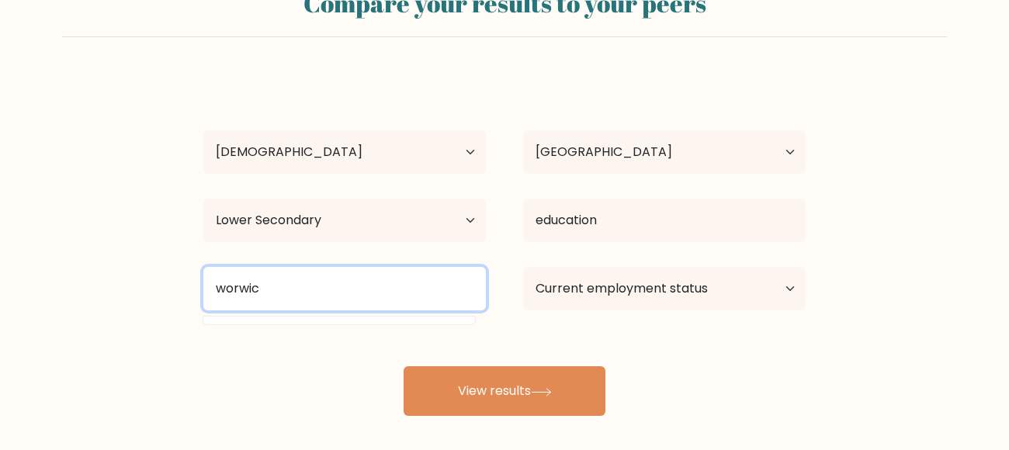
type input "worwic"
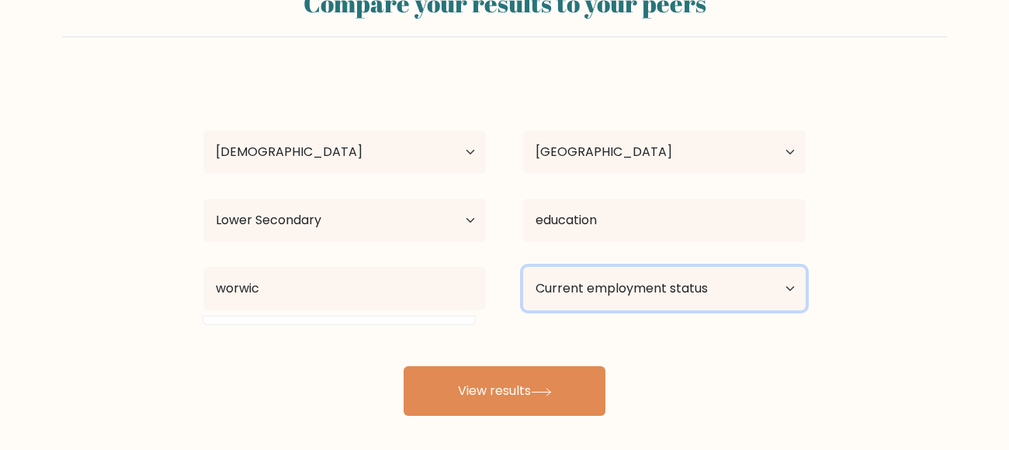
click at [786, 288] on select "Current employment status Employed Student Retired Other / prefer not to answer" at bounding box center [664, 288] width 282 height 43
select select "employed"
click at [523, 267] on select "Current employment status Employed Student Retired Other / prefer not to answer" at bounding box center [664, 288] width 282 height 43
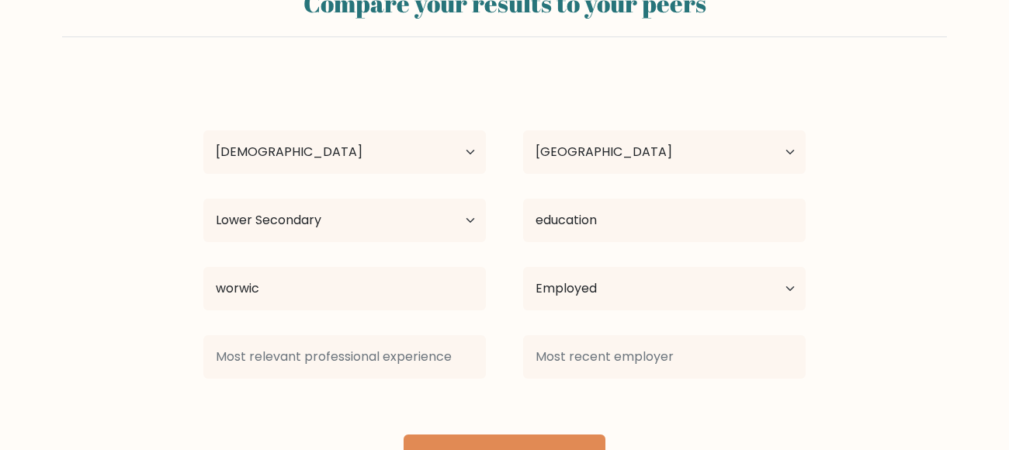
click at [503, 406] on div "Heather Mcdaniel Age Under 18 years old 18-24 years old 25-34 years old 35-44 y…" at bounding box center [504, 279] width 621 height 410
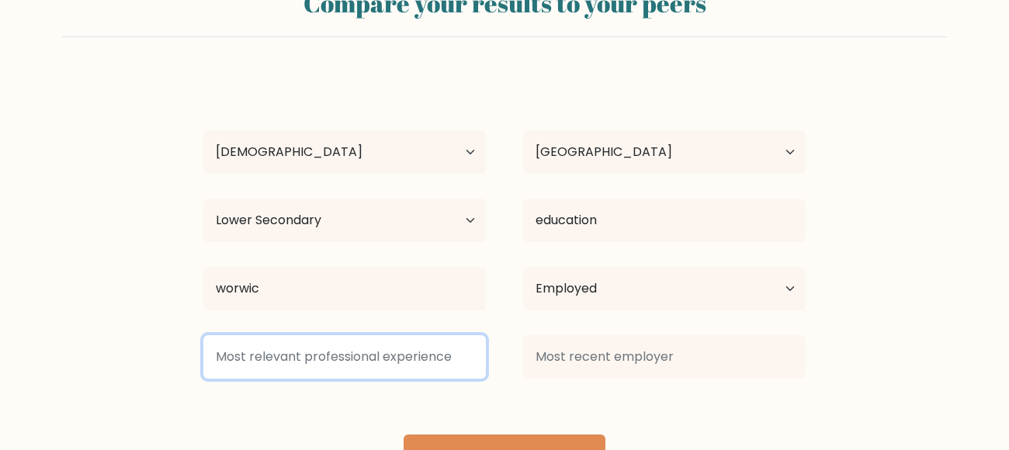
click at [418, 356] on input at bounding box center [344, 356] width 282 height 43
type input "none"
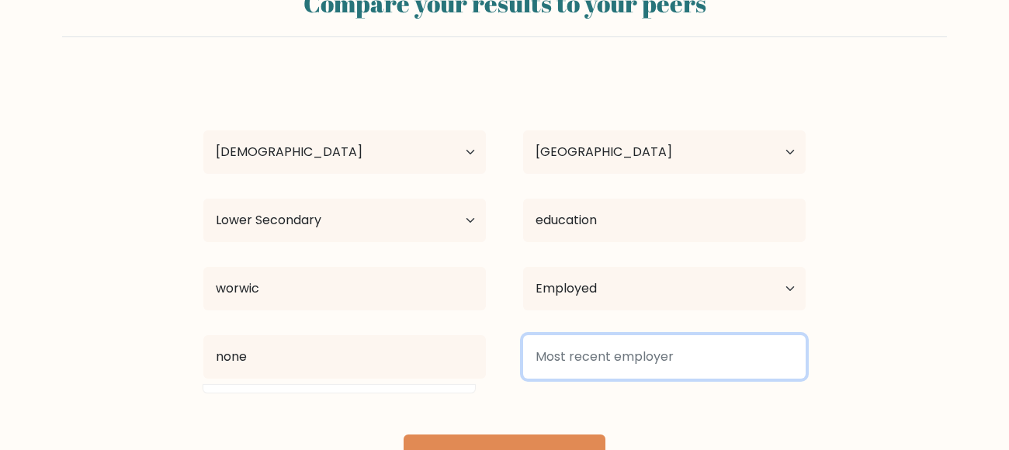
click at [617, 365] on input at bounding box center [664, 356] width 282 height 43
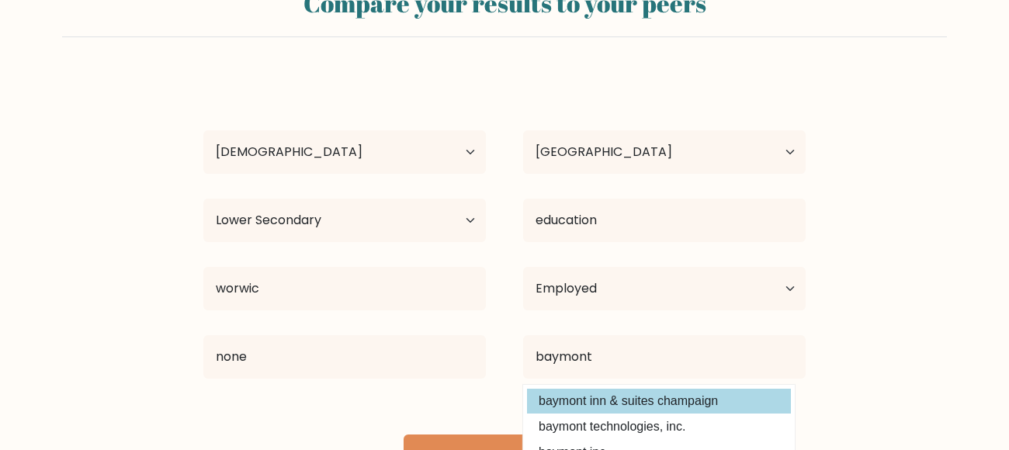
click at [669, 405] on option "baymont inn & suites champaign" at bounding box center [659, 401] width 264 height 25
type input "baymont inn & suites champaign"
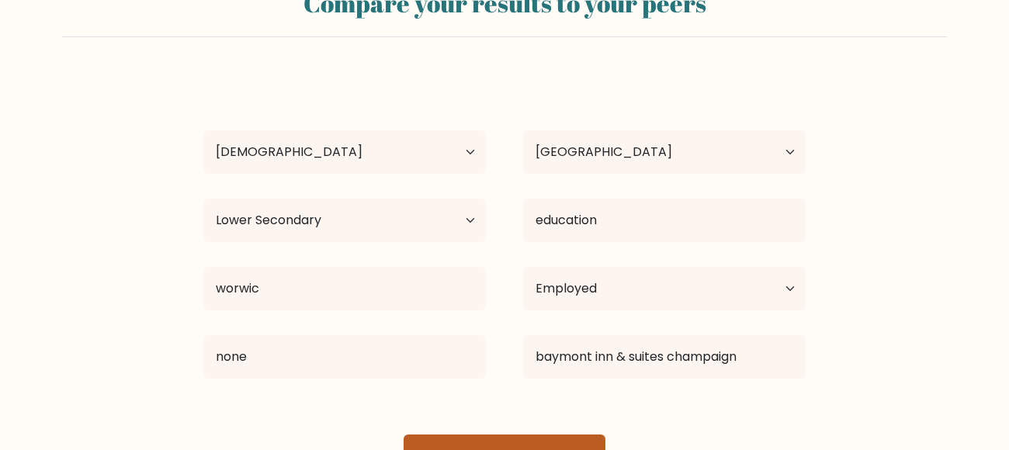
click at [517, 445] on button "View results" at bounding box center [504, 459] width 202 height 50
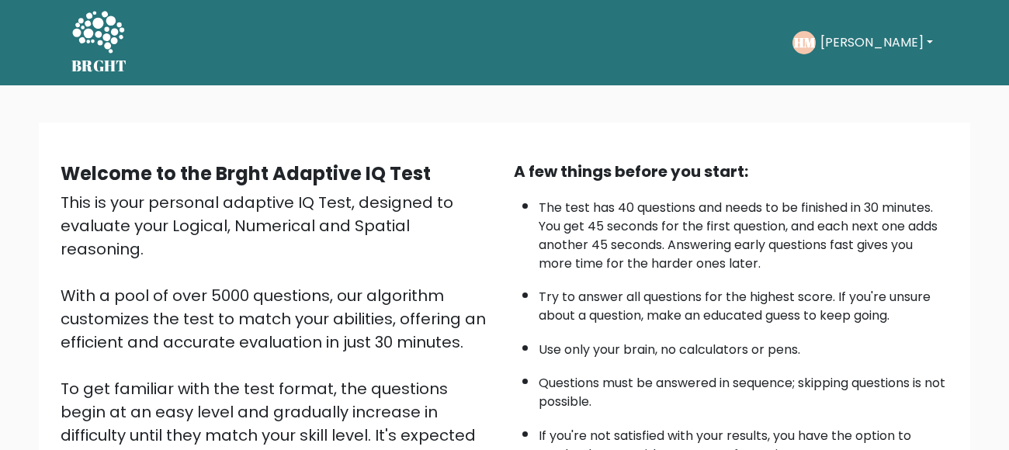
scroll to position [185, 0]
